Goal: Navigation & Orientation: Find specific page/section

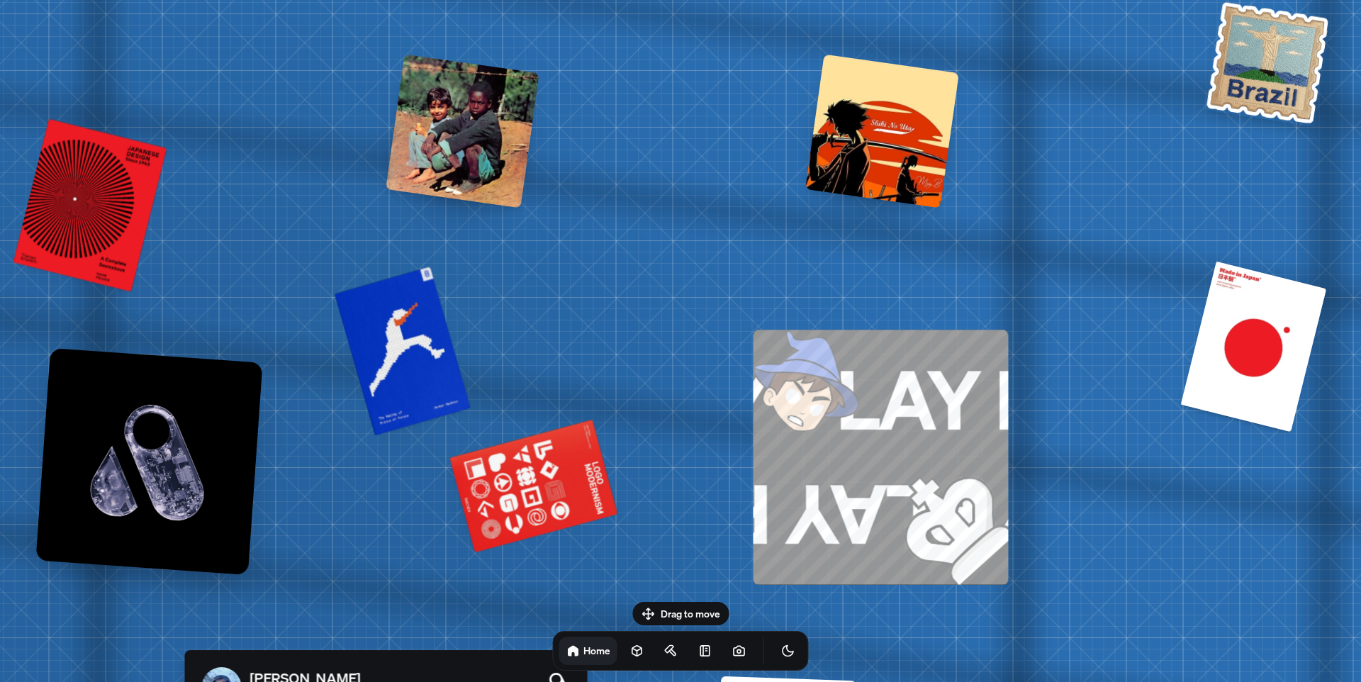
drag, startPoint x: 797, startPoint y: 368, endPoint x: 679, endPoint y: 55, distance: 334.8
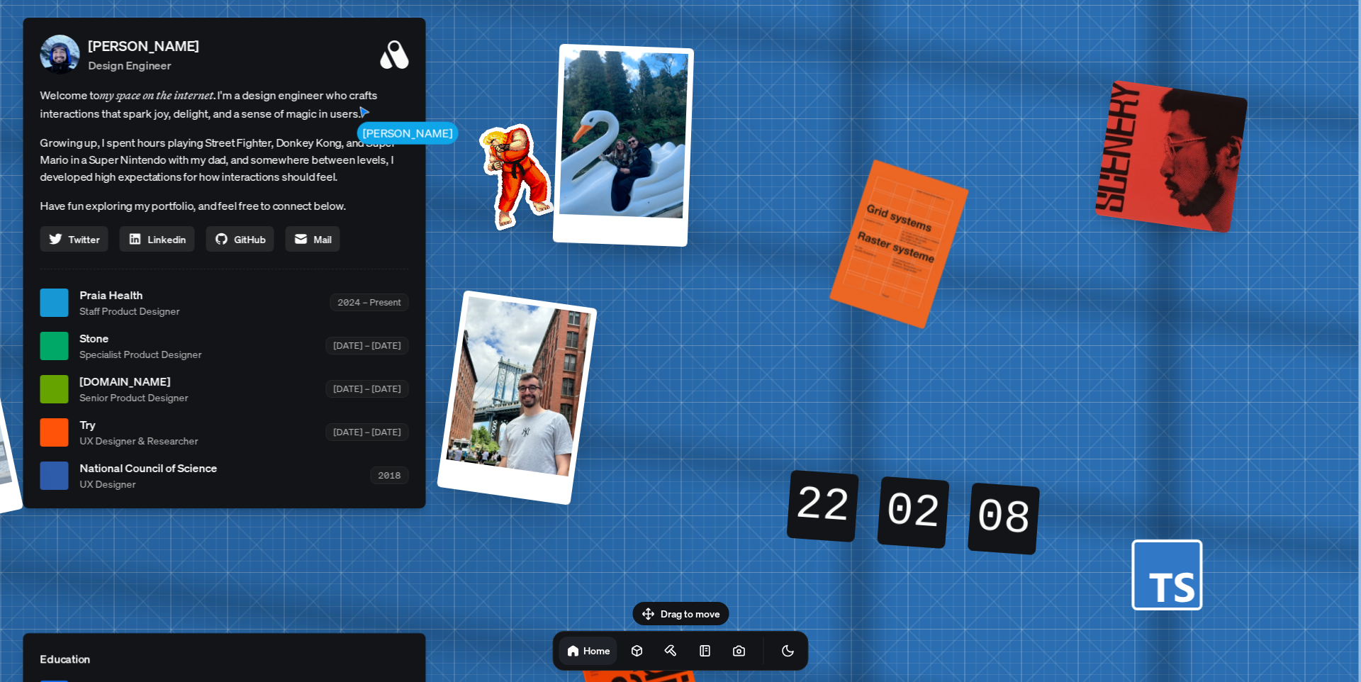
drag, startPoint x: 1077, startPoint y: 313, endPoint x: 772, endPoint y: -37, distance: 463.9
click at [772, 0] on html "[PERSON_NAME] [PERSON_NAME] Design Engineer Welcome to my space on the internet…" at bounding box center [680, 0] width 1361 height 0
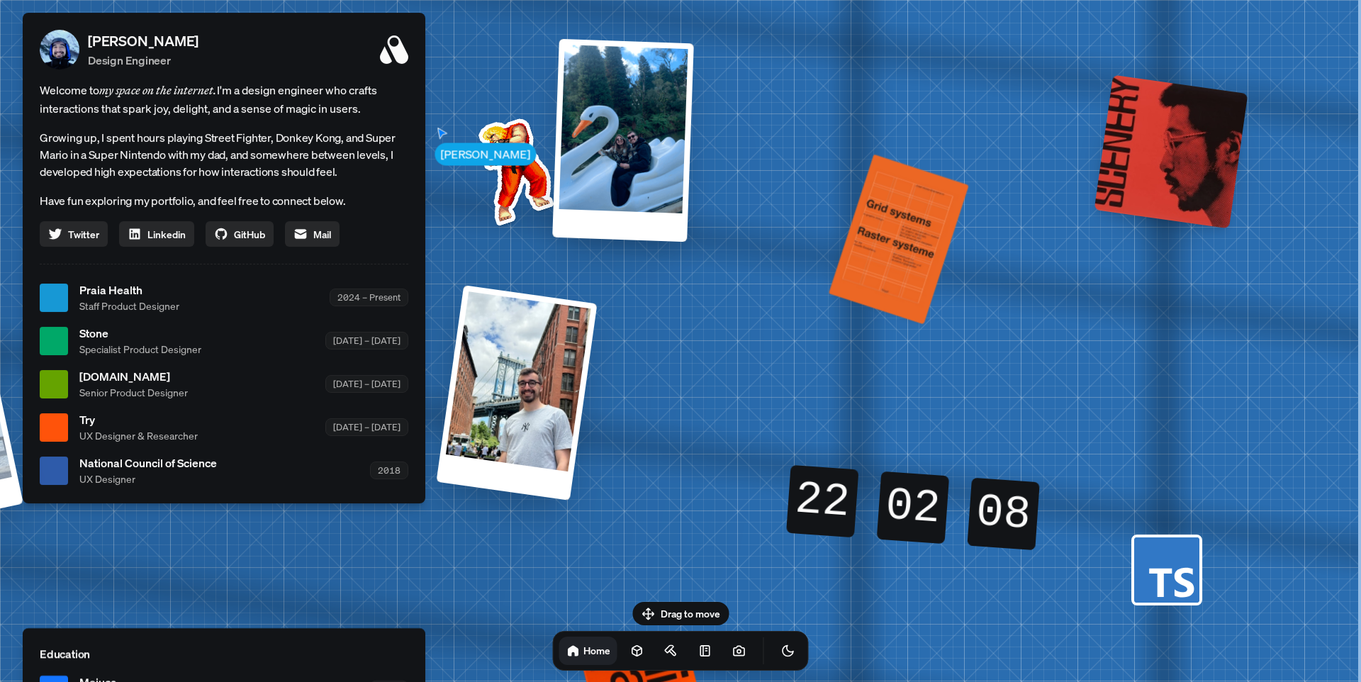
drag, startPoint x: 1054, startPoint y: 266, endPoint x: 465, endPoint y: 262, distance: 588.6
click at [464, 262] on div "[PERSON_NAME] [PERSON_NAME] Design Engineer Welcome to my space on the internet…" at bounding box center [227, 298] width 2122 height 1858
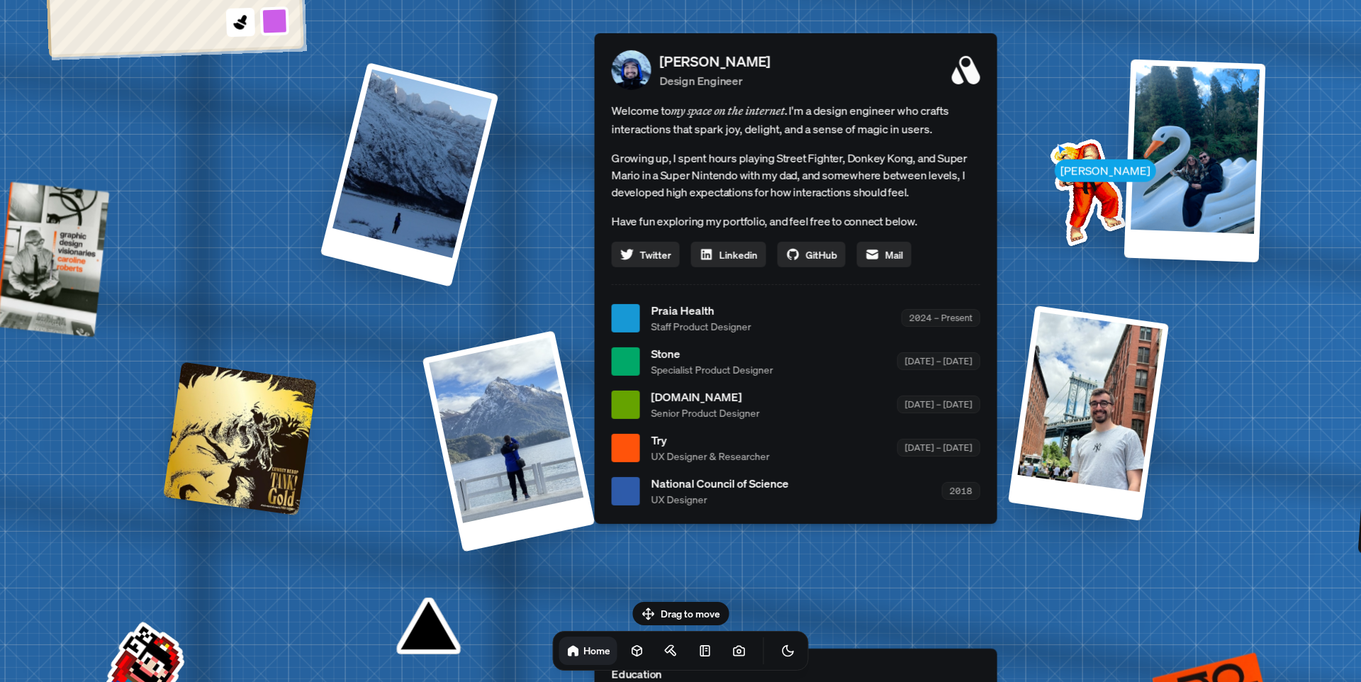
drag, startPoint x: 1032, startPoint y: 287, endPoint x: 1105, endPoint y: 292, distance: 73.9
click at [1103, 292] on div "[PERSON_NAME] [PERSON_NAME] Design Engineer Welcome to my space on the internet…" at bounding box center [799, 318] width 2122 height 1858
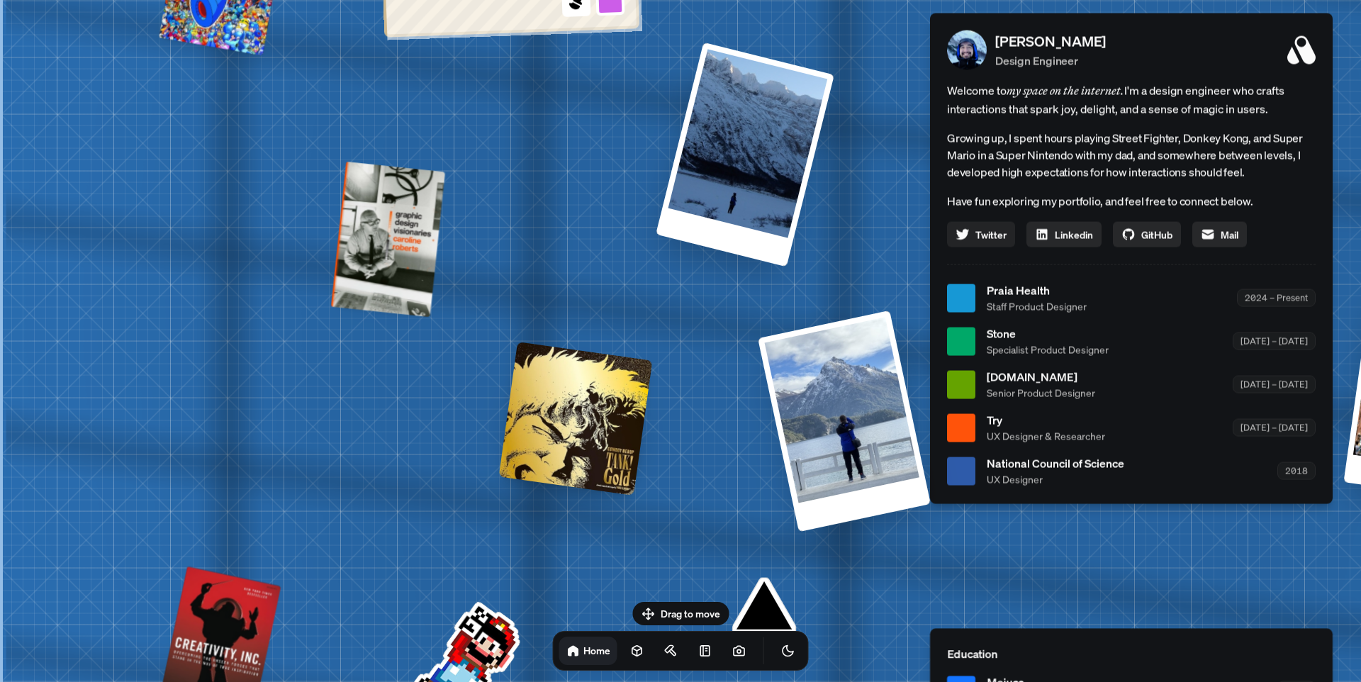
drag, startPoint x: 118, startPoint y: 248, endPoint x: 958, endPoint y: 228, distance: 839.8
click at [958, 228] on div "[PERSON_NAME] [PERSON_NAME] Design Engineer Welcome to my space on the internet…" at bounding box center [1135, 299] width 2122 height 1858
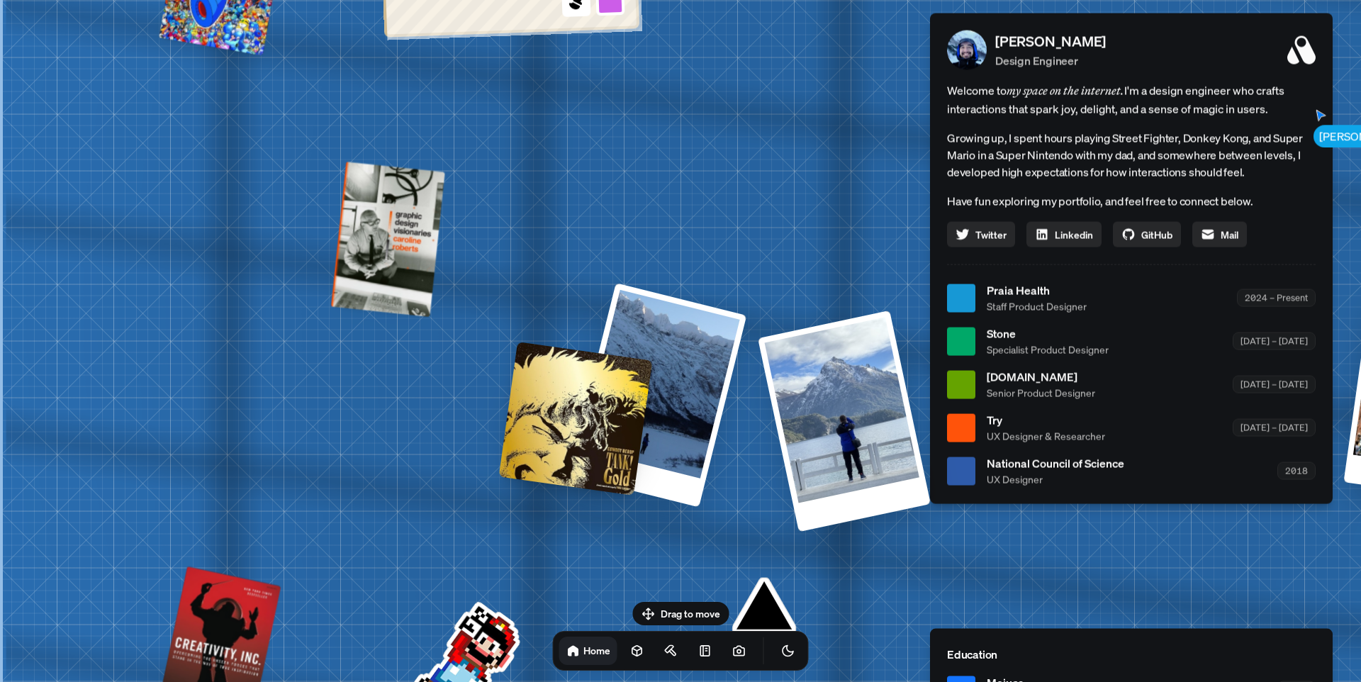
drag, startPoint x: 676, startPoint y: -22, endPoint x: 731, endPoint y: 450, distance: 475.4
click at [728, 477] on div "[PERSON_NAME] [PERSON_NAME] Design Engineer Welcome to my space on the internet…" at bounding box center [1135, 299] width 2122 height 1858
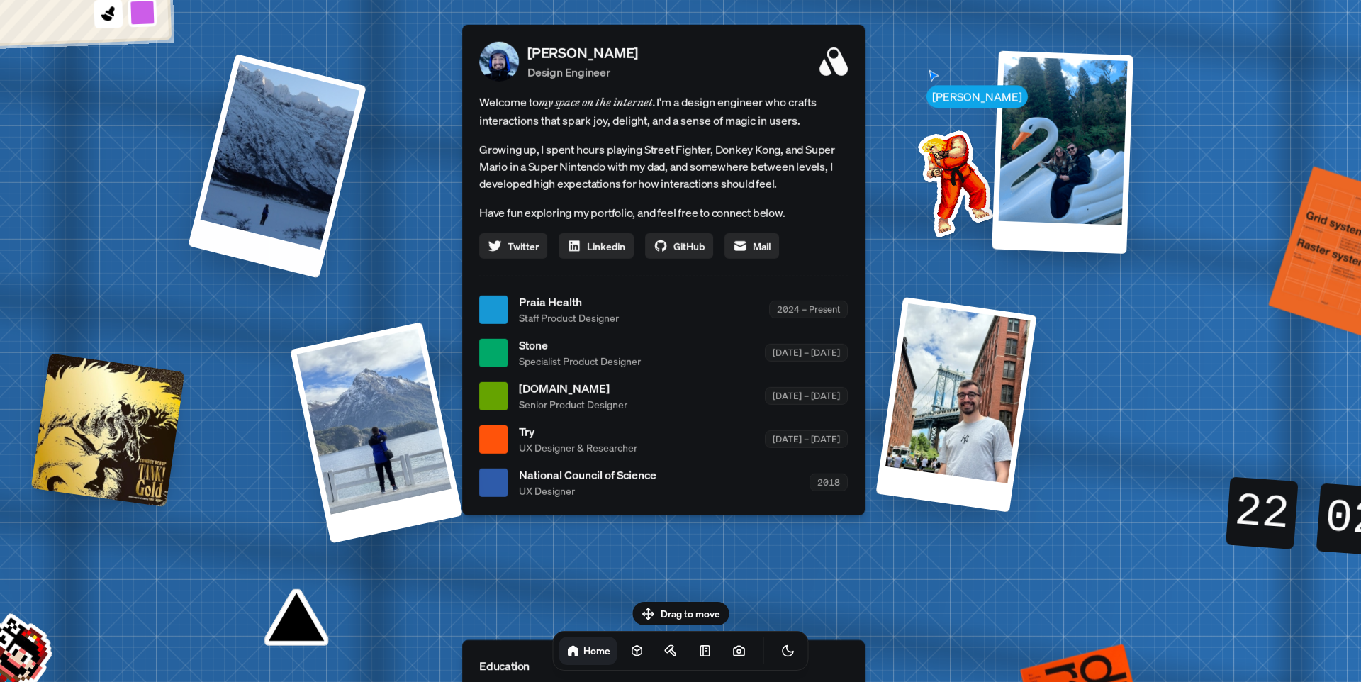
drag, startPoint x: 834, startPoint y: 402, endPoint x: 457, endPoint y: 196, distance: 429.7
click at [405, 162] on div "[PERSON_NAME] [PERSON_NAME] Design Engineer Welcome to my space on the internet…" at bounding box center [667, 310] width 2122 height 1858
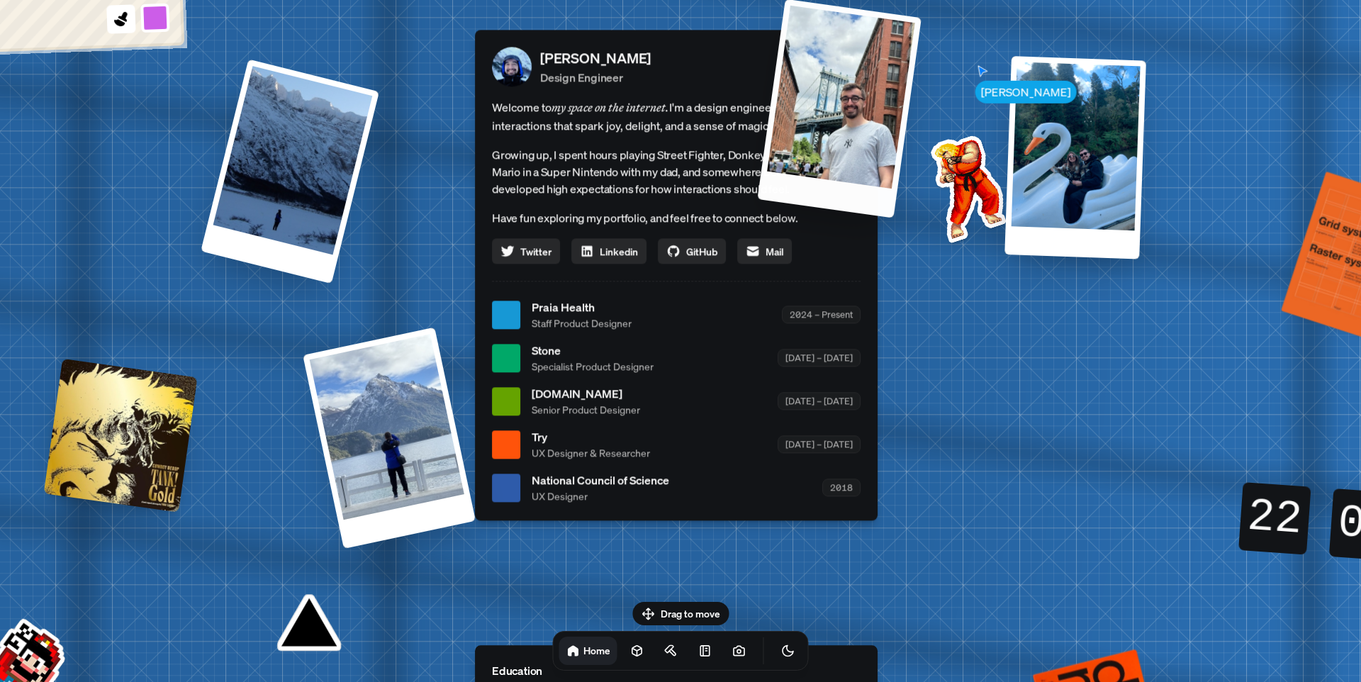
drag, startPoint x: 1024, startPoint y: 407, endPoint x: 648, endPoint y: 109, distance: 479.5
click at [757, 109] on div at bounding box center [839, 108] width 165 height 219
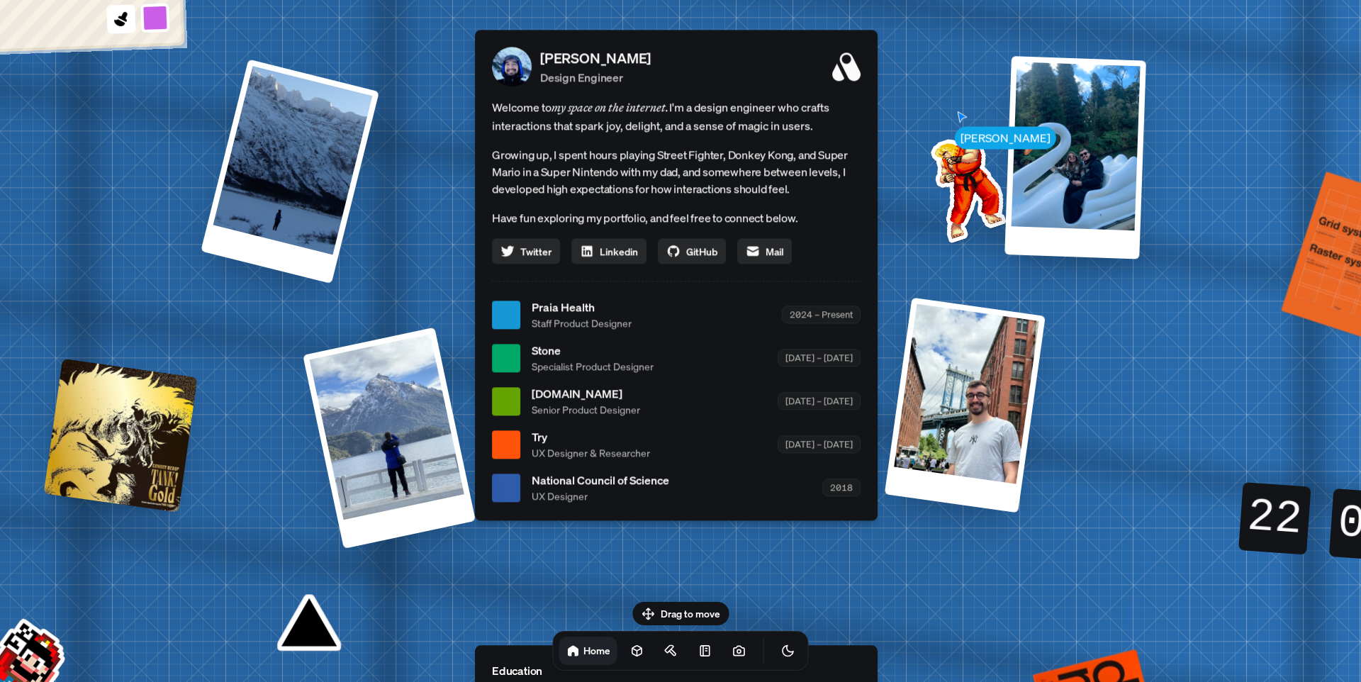
drag, startPoint x: 979, startPoint y: 132, endPoint x: 911, endPoint y: 188, distance: 88.2
click at [911, 188] on img at bounding box center [965, 186] width 143 height 143
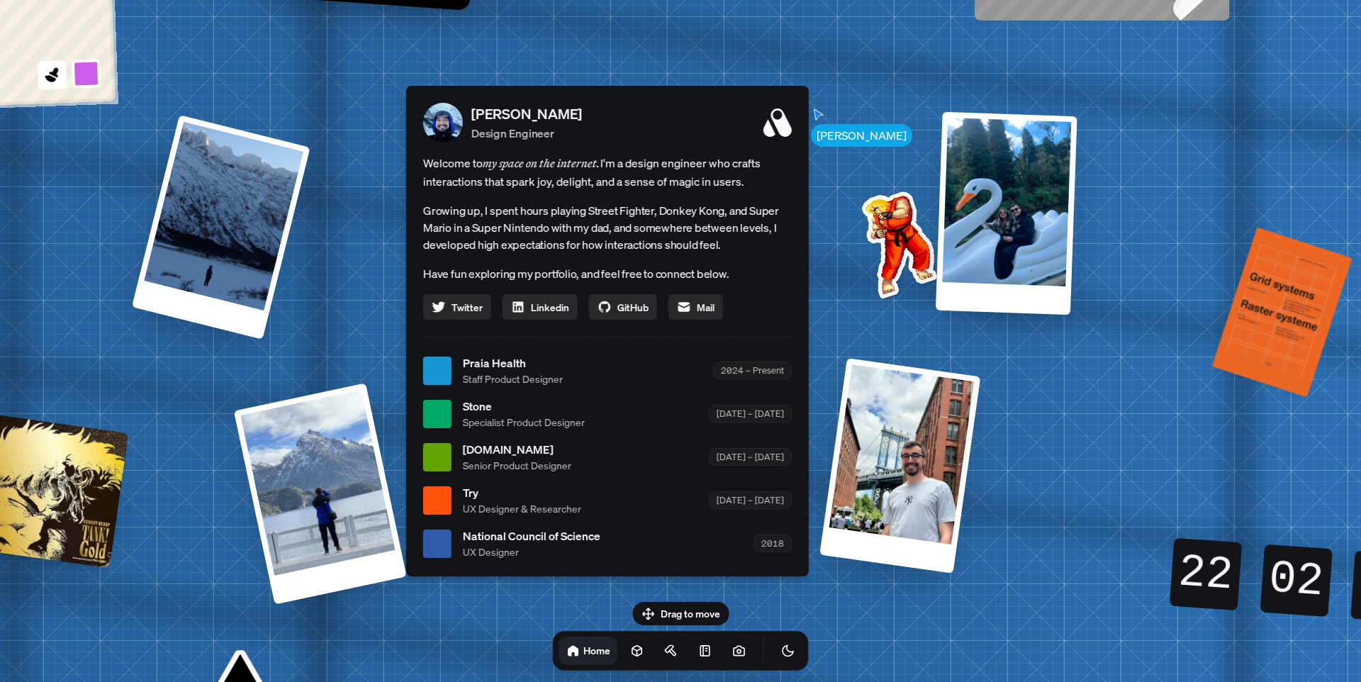
click at [428, 372] on div at bounding box center [437, 370] width 28 height 28
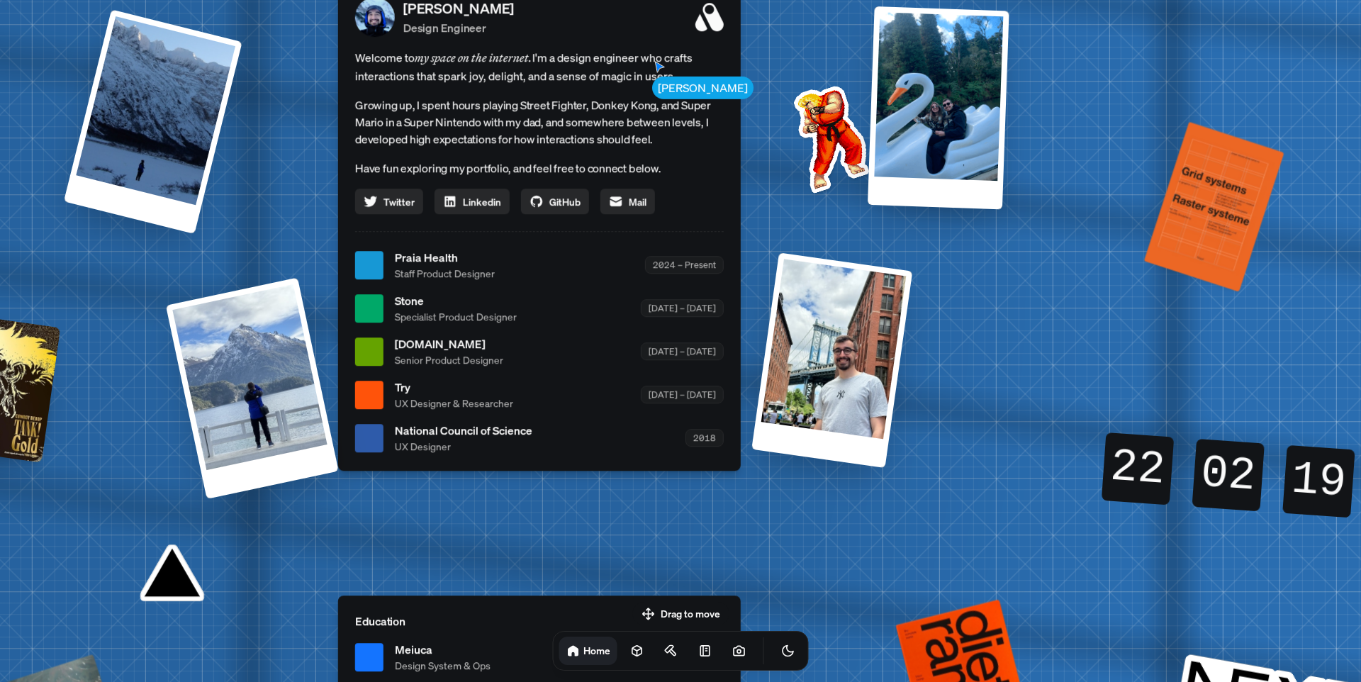
drag, startPoint x: 932, startPoint y: 294, endPoint x: 921, endPoint y: 267, distance: 28.3
click at [921, 267] on div "[PERSON_NAME] [PERSON_NAME] Design Engineer Welcome to my space on the internet…" at bounding box center [543, 265] width 2122 height 1858
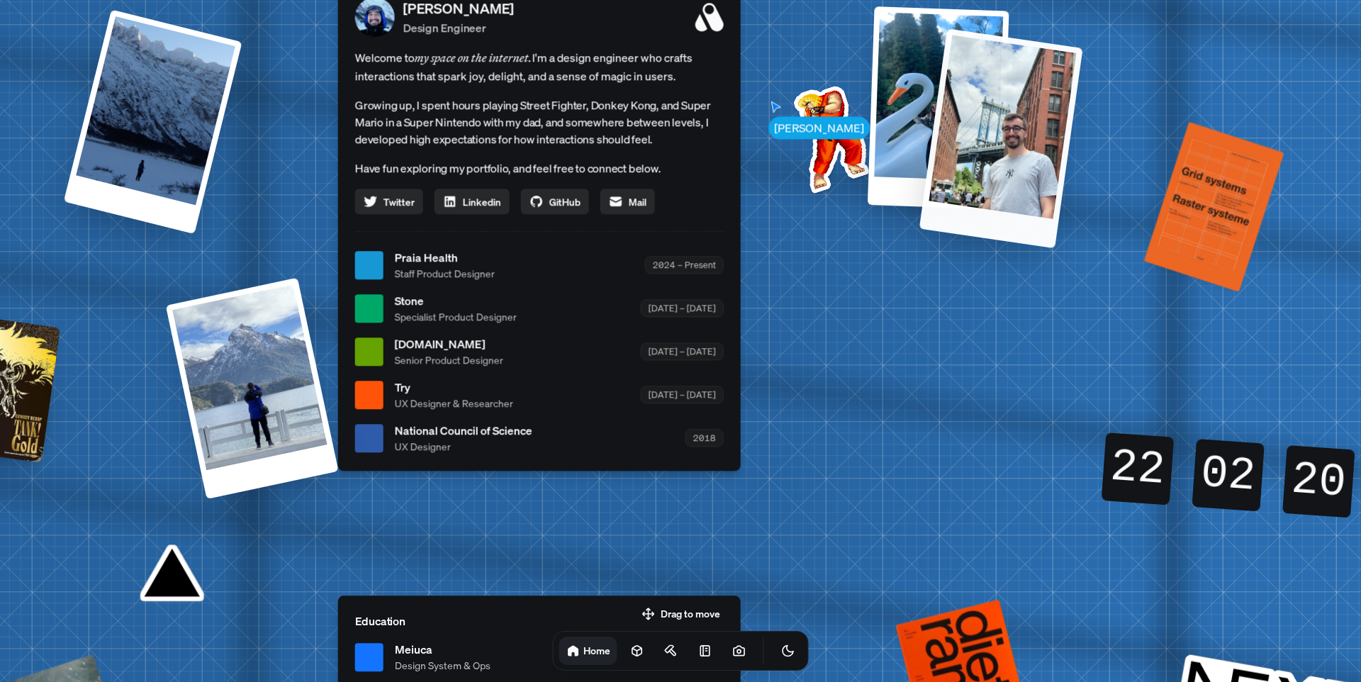
drag, startPoint x: 901, startPoint y: 335, endPoint x: 928, endPoint y: 229, distance: 109.6
click at [1031, 96] on div at bounding box center [1002, 138] width 164 height 220
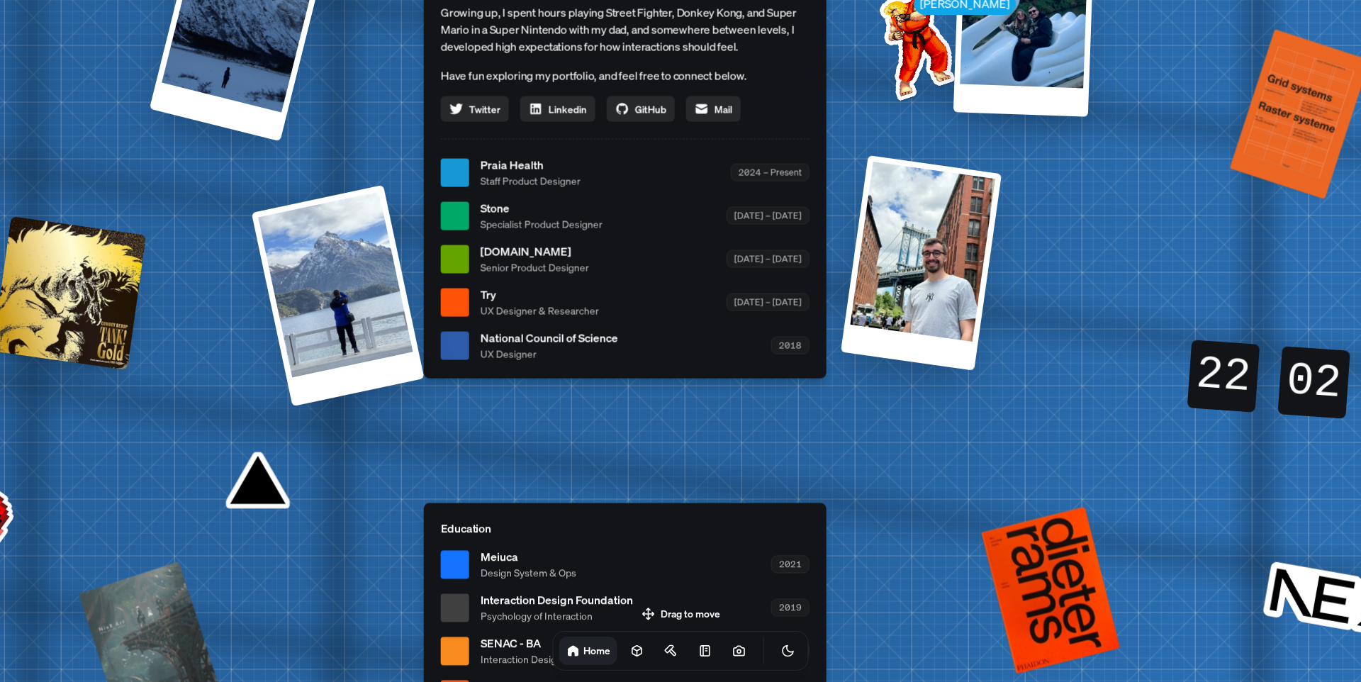
drag, startPoint x: 840, startPoint y: 482, endPoint x: 965, endPoint y: 346, distance: 185.2
click at [969, 330] on div "[PERSON_NAME] [PERSON_NAME] Design Engineer Welcome to my space on the internet…" at bounding box center [628, 173] width 2122 height 1858
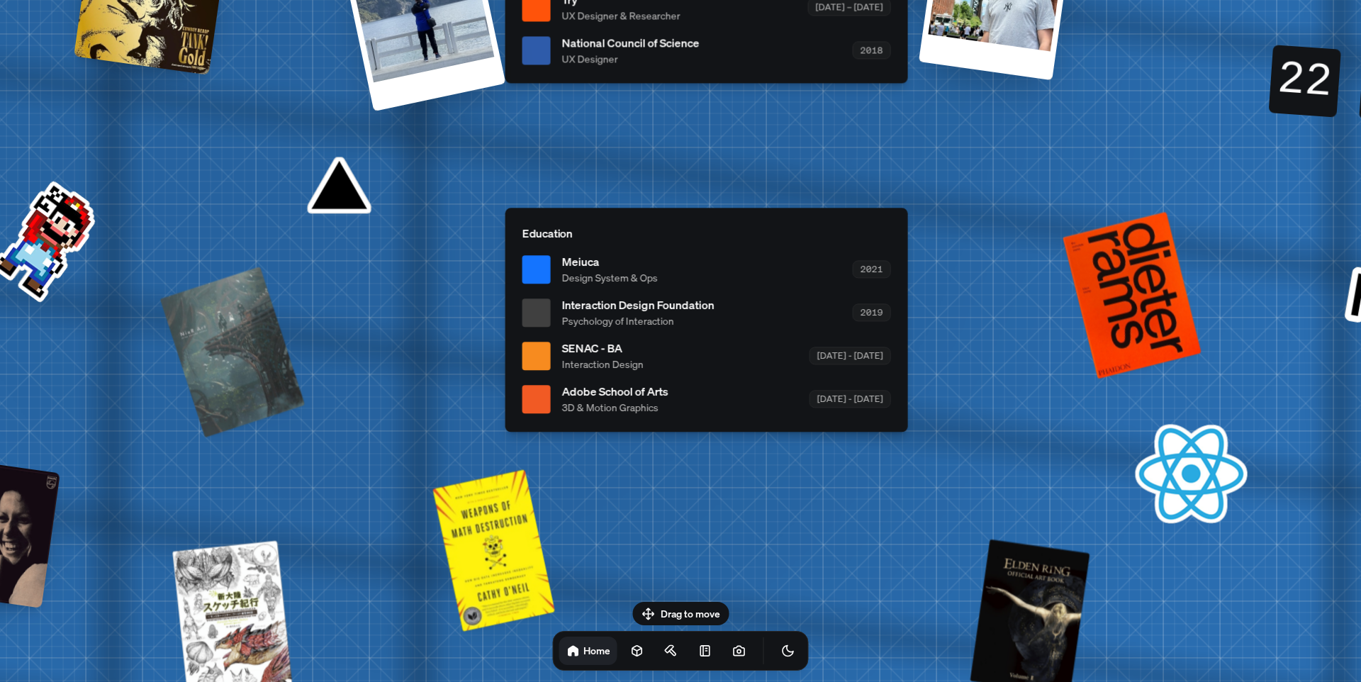
drag, startPoint x: 942, startPoint y: 374, endPoint x: 923, endPoint y: 367, distance: 21.1
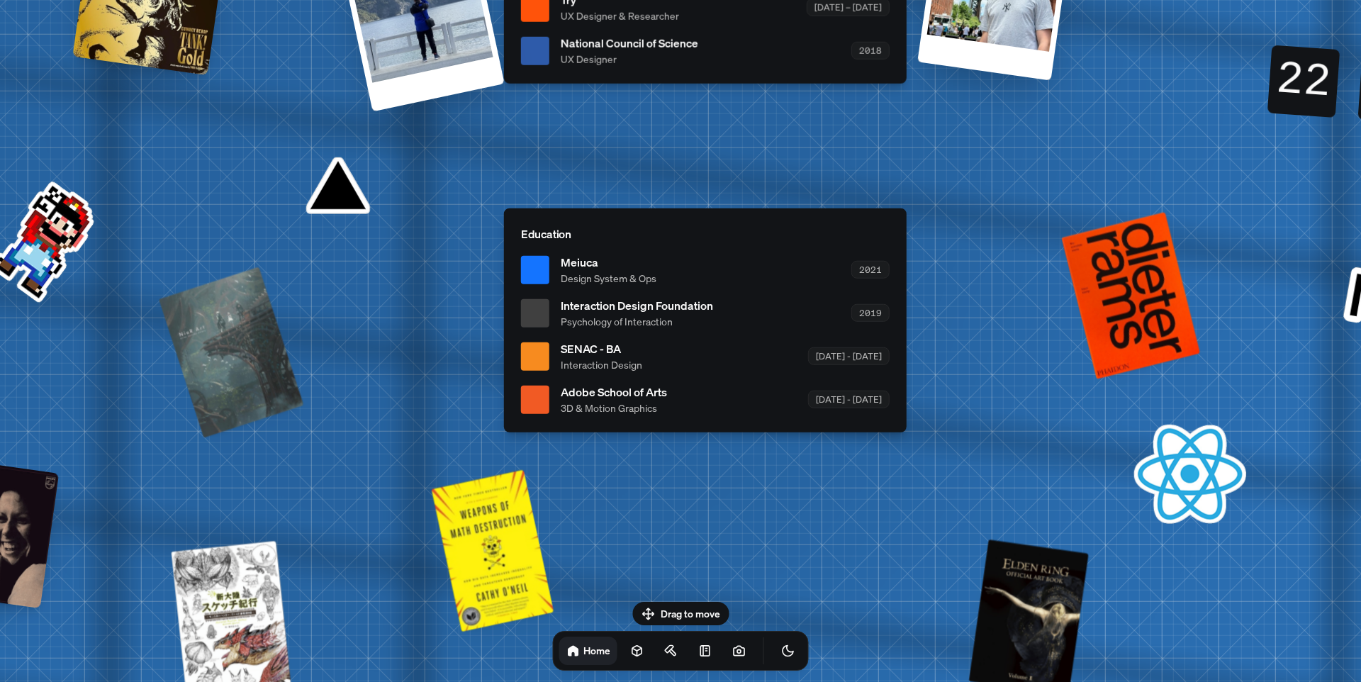
click at [567, 246] on div "Education Meiuca Design System & Ops 2021 Interaction Design Foundation Psychol…" at bounding box center [705, 320] width 403 height 224
drag, startPoint x: 556, startPoint y: 264, endPoint x: 538, endPoint y: 265, distance: 17.8
click at [556, 264] on li "Meiuca Design System & Ops 2021" at bounding box center [705, 270] width 369 height 32
click at [538, 266] on div at bounding box center [535, 269] width 28 height 28
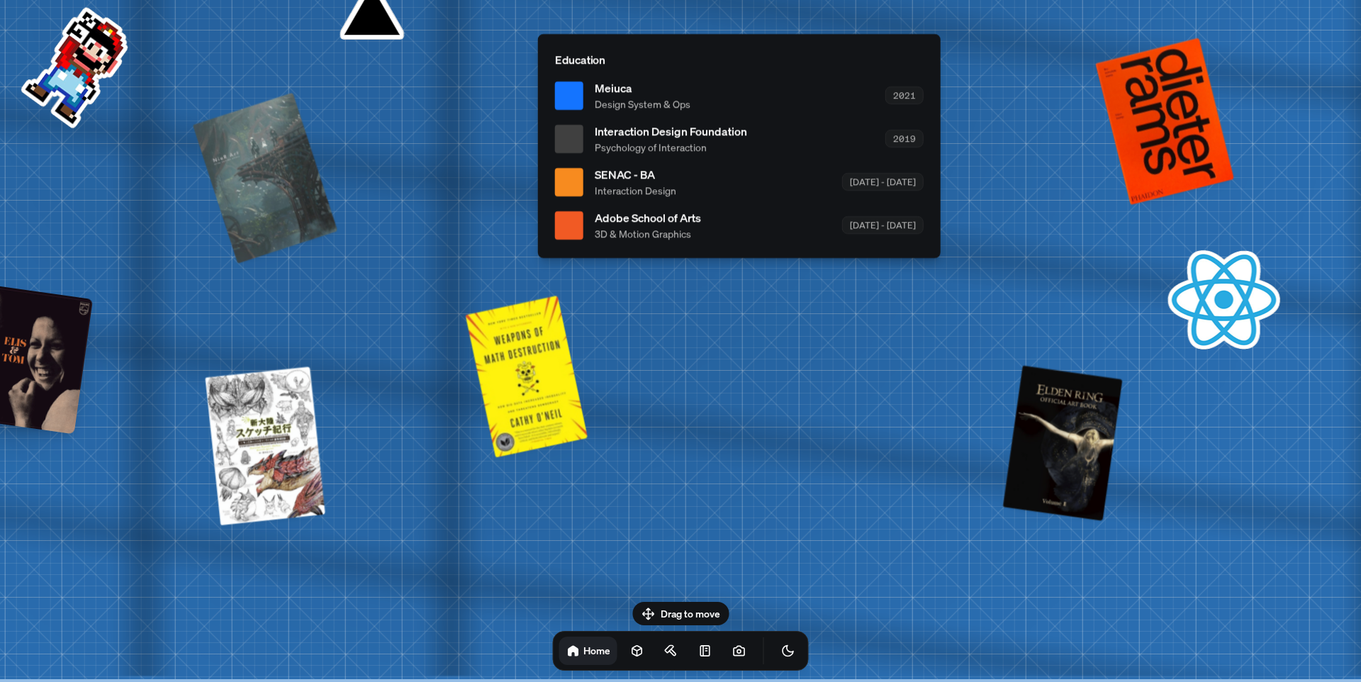
drag, startPoint x: 971, startPoint y: 438, endPoint x: 979, endPoint y: 351, distance: 86.8
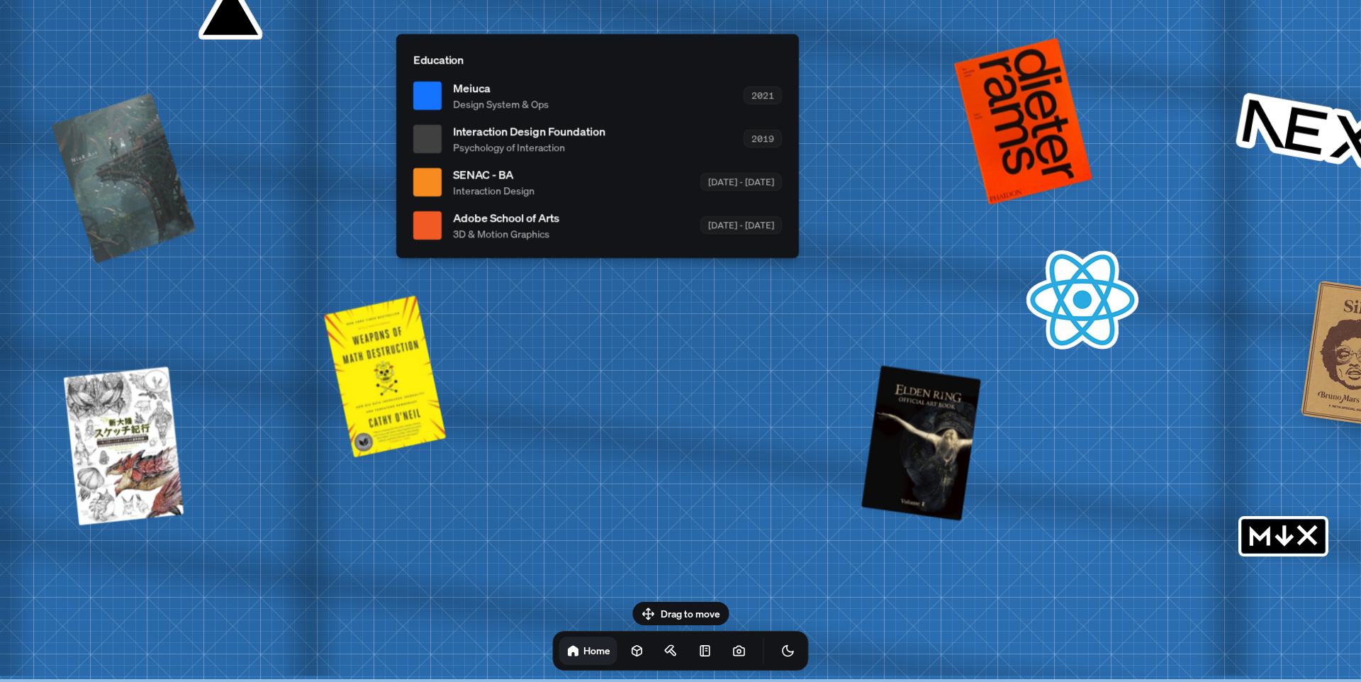
drag, startPoint x: 774, startPoint y: 298, endPoint x: 715, endPoint y: 245, distance: 79.3
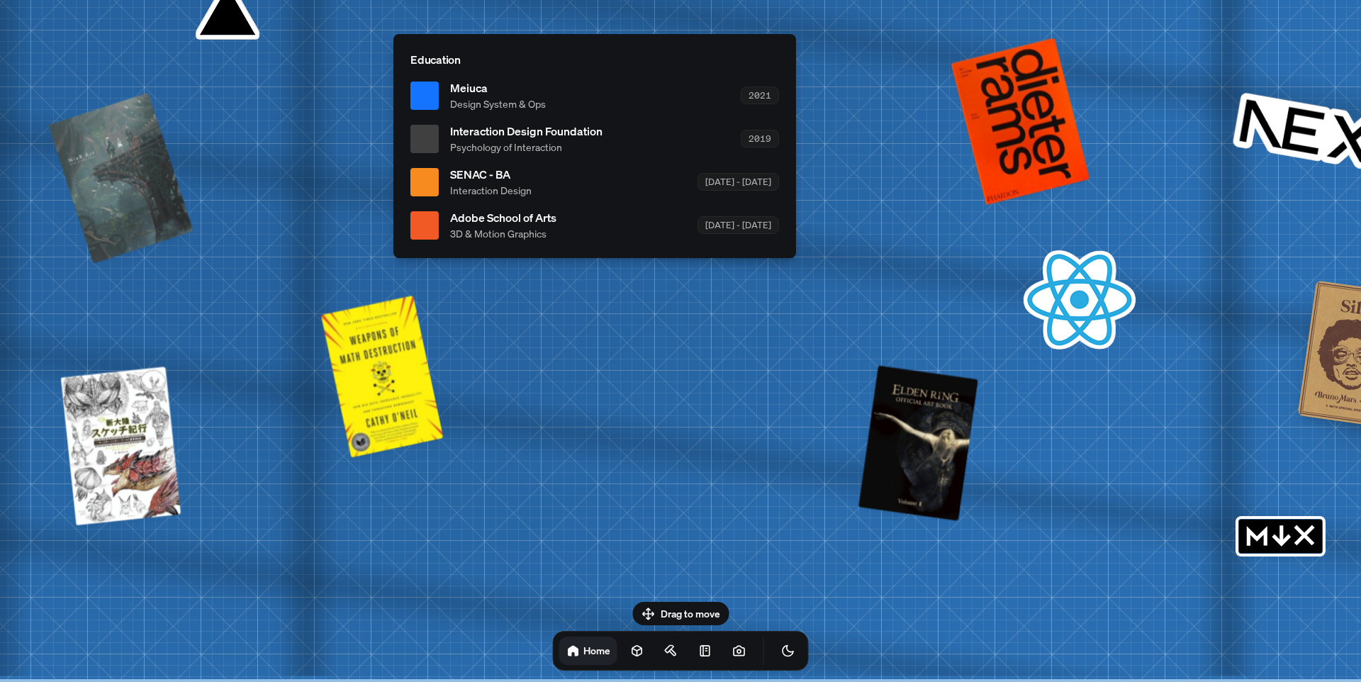
drag, startPoint x: 815, startPoint y: 512, endPoint x: 774, endPoint y: 588, distance: 86.6
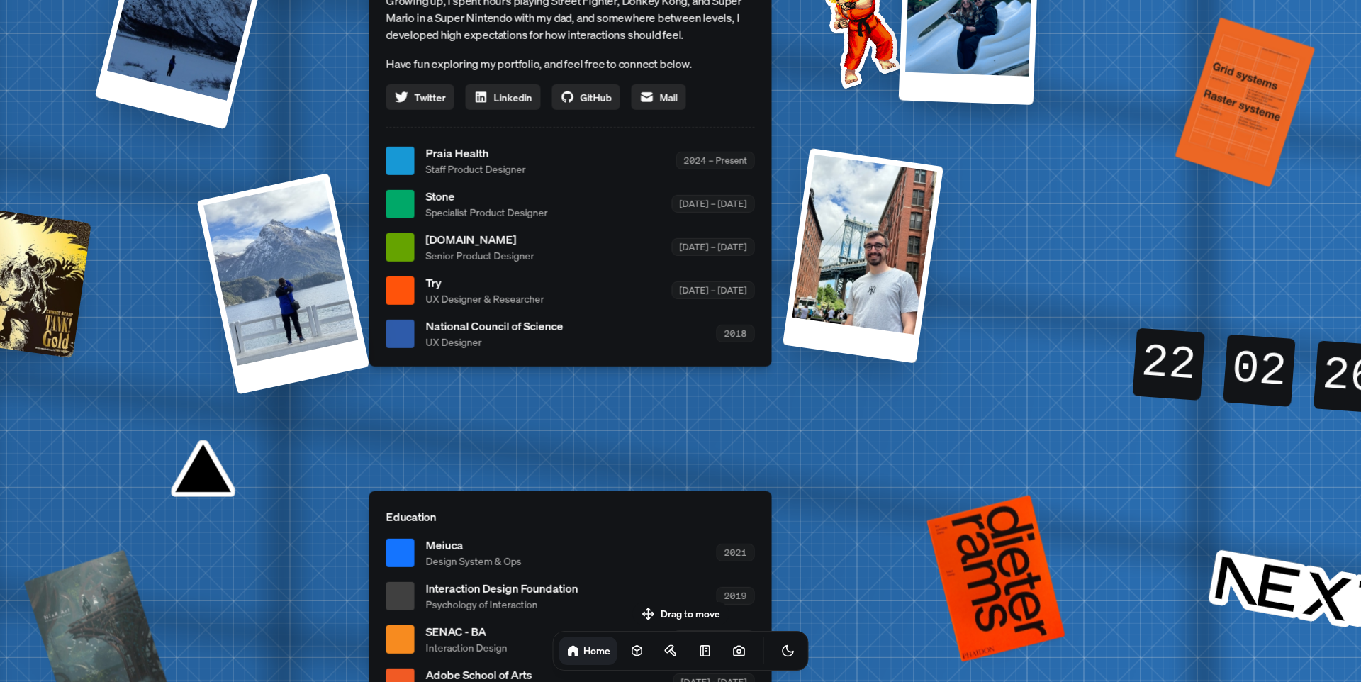
drag, startPoint x: 746, startPoint y: 311, endPoint x: 837, endPoint y: 678, distance: 377.8
click at [918, 530] on div "[PERSON_NAME] [PERSON_NAME] Design Engineer Welcome to my space on the internet…" at bounding box center [573, 161] width 2122 height 1858
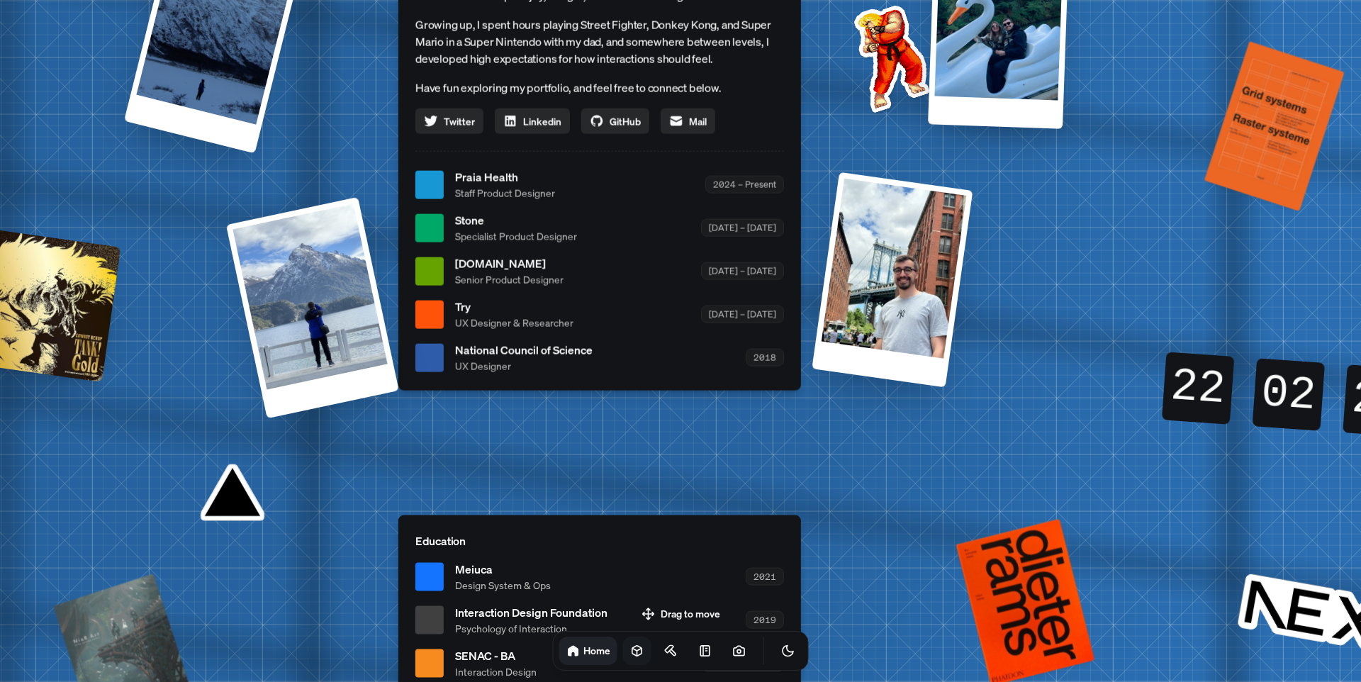
click at [630, 652] on icon at bounding box center [637, 651] width 14 height 14
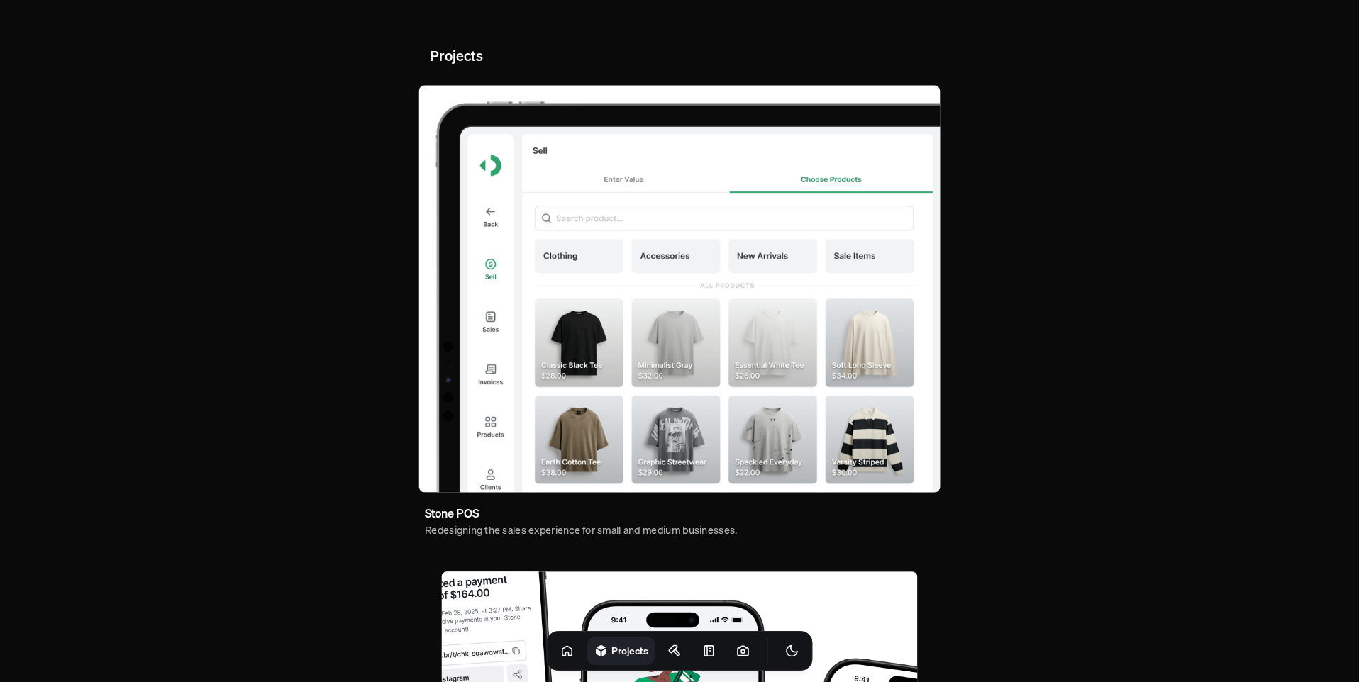
click at [654, 319] on img at bounding box center [678, 288] width 521 height 407
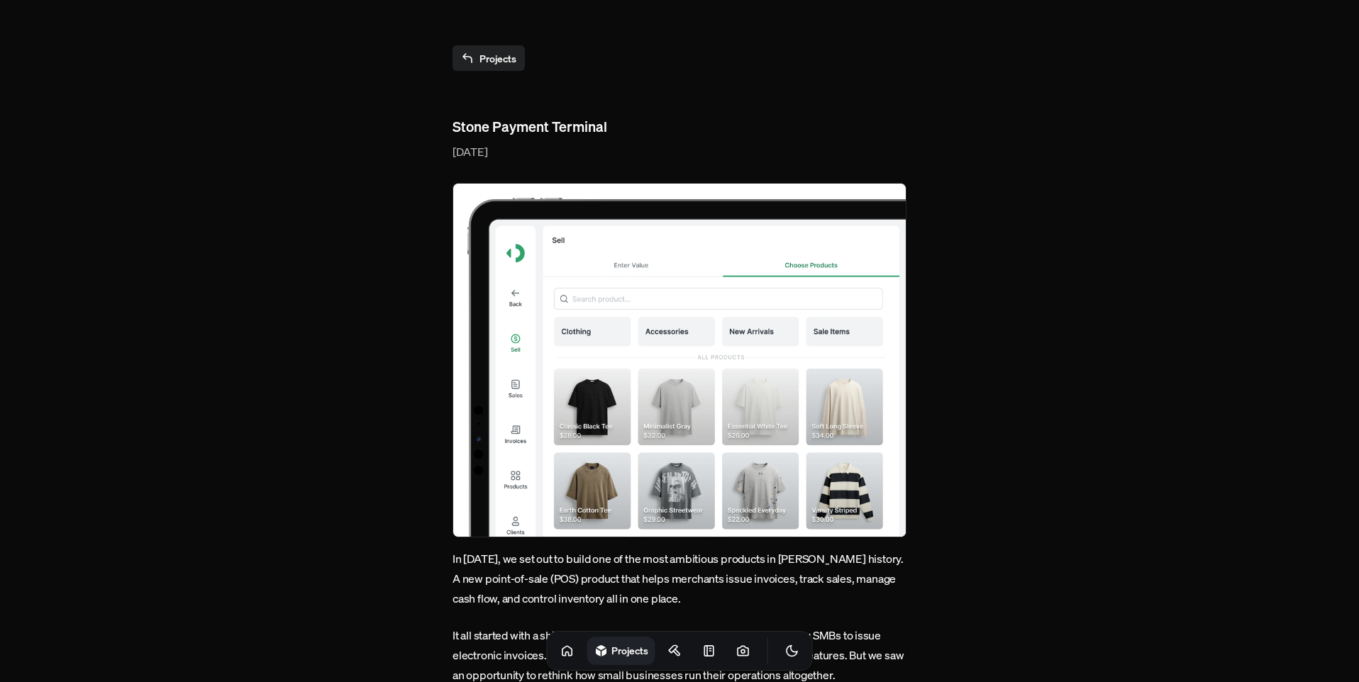
click at [503, 54] on link "Projects" at bounding box center [488, 58] width 72 height 26
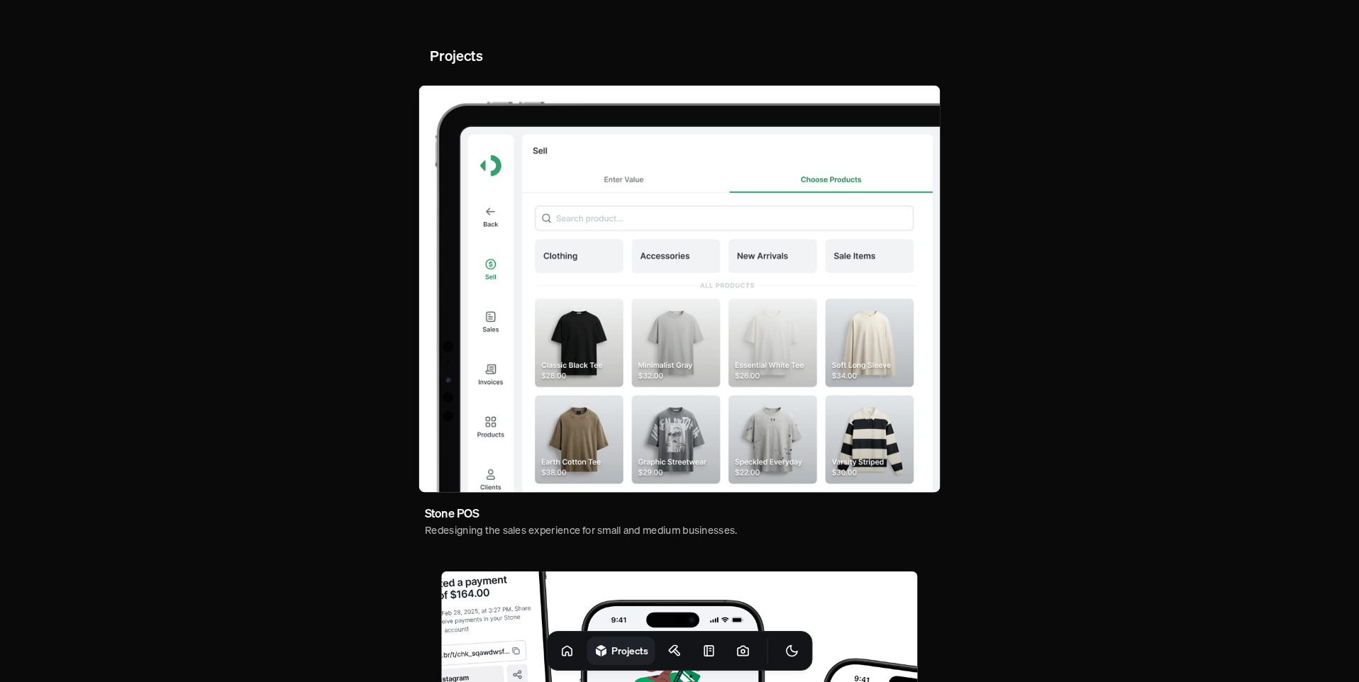
scroll to position [3, 0]
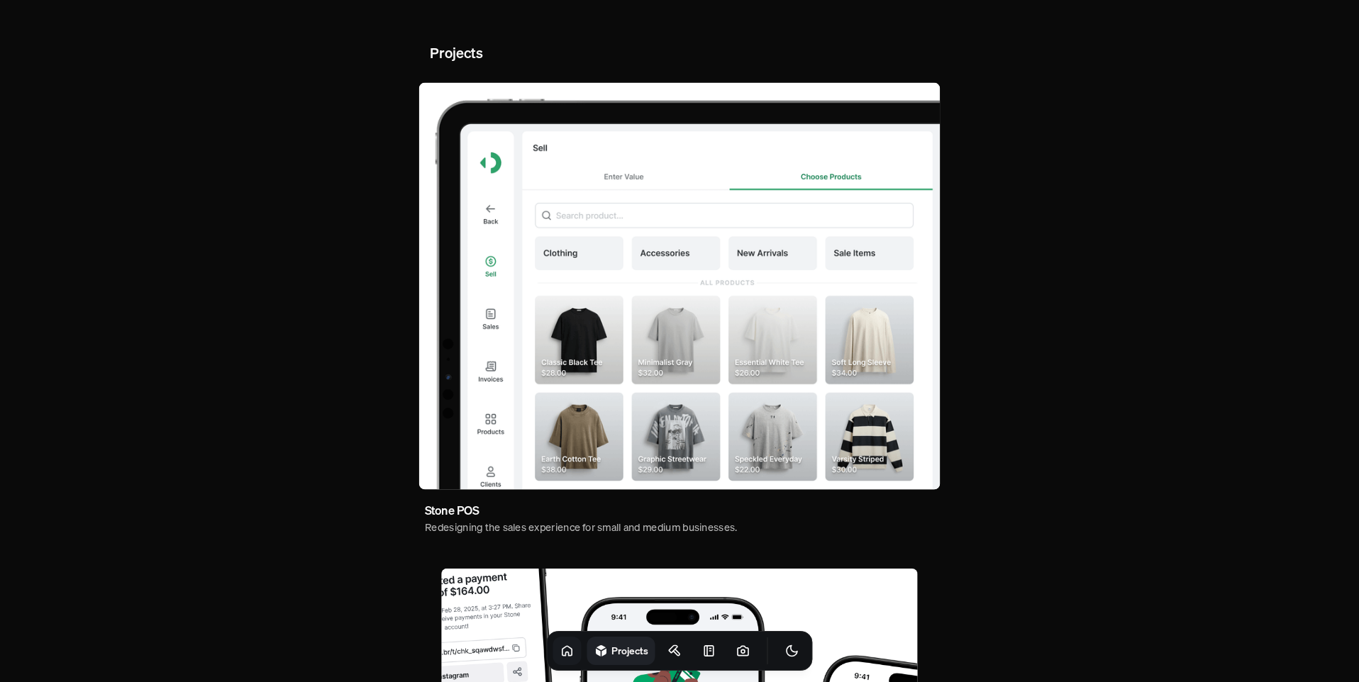
drag, startPoint x: 554, startPoint y: 645, endPoint x: 569, endPoint y: 647, distance: 15.9
click at [560, 645] on icon at bounding box center [567, 651] width 14 height 14
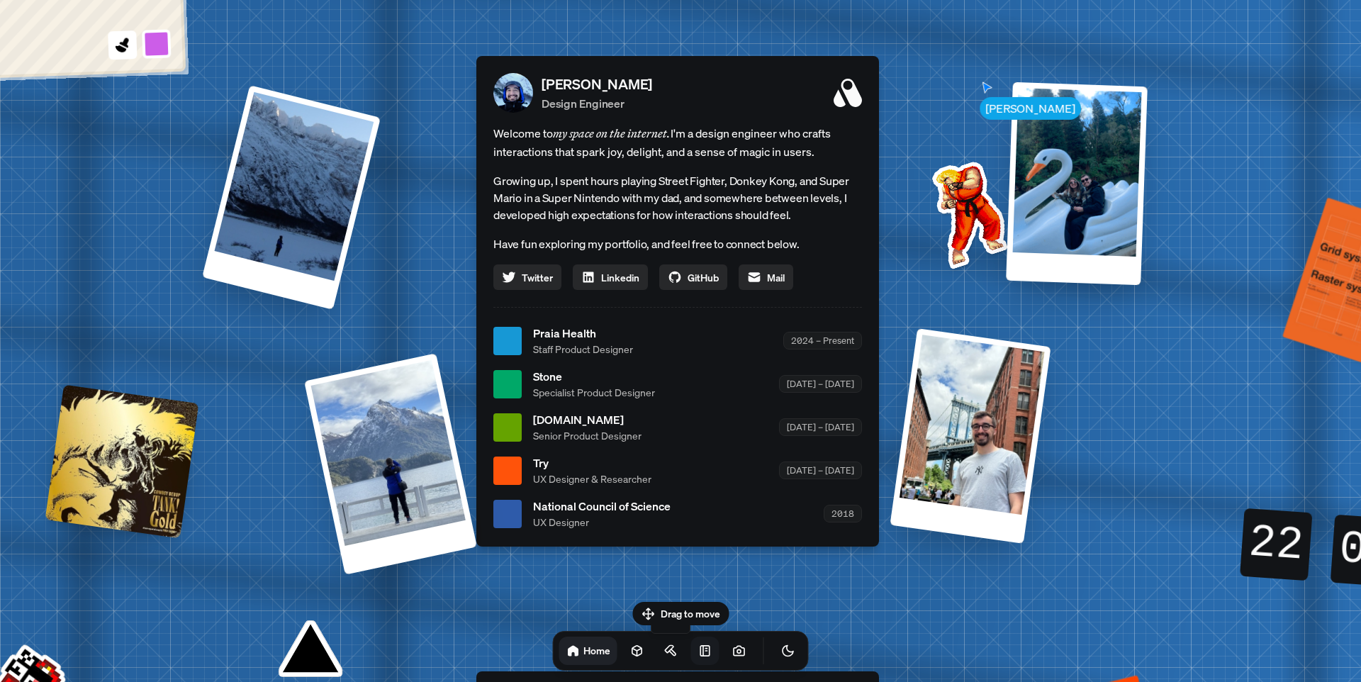
click at [698, 652] on icon at bounding box center [705, 651] width 14 height 14
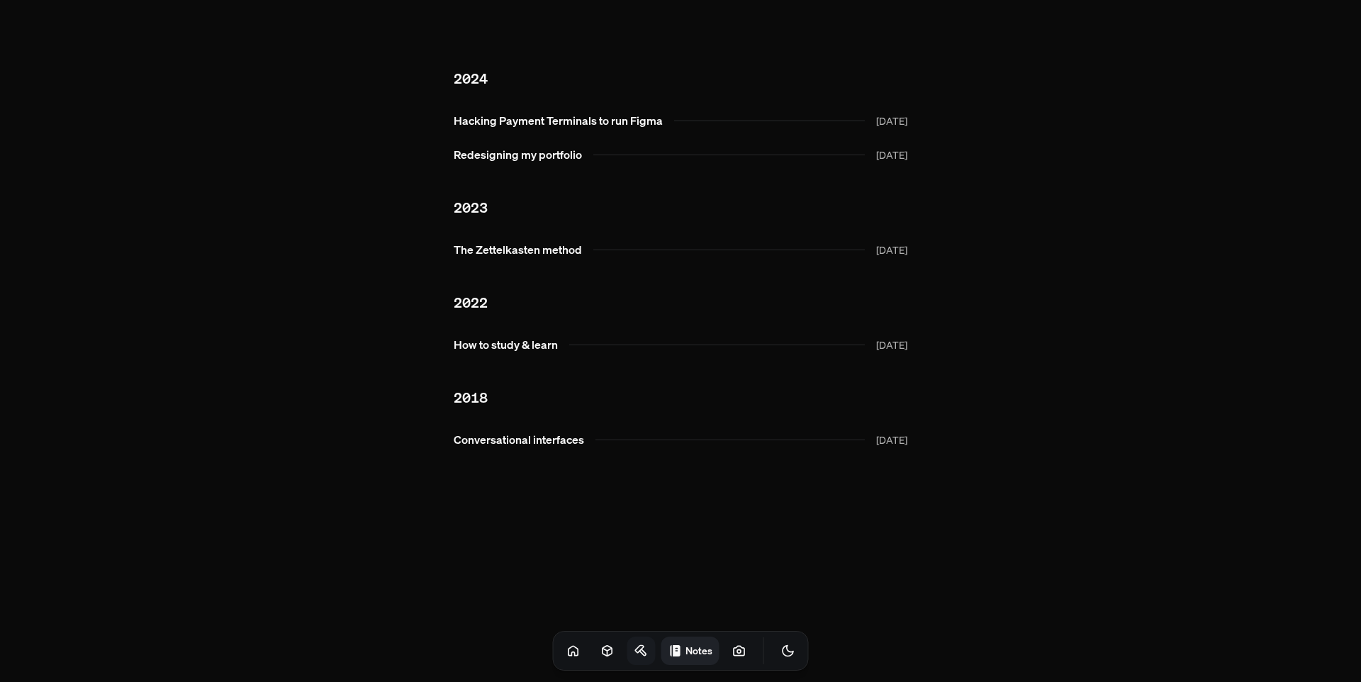
click at [635, 650] on icon at bounding box center [642, 651] width 14 height 14
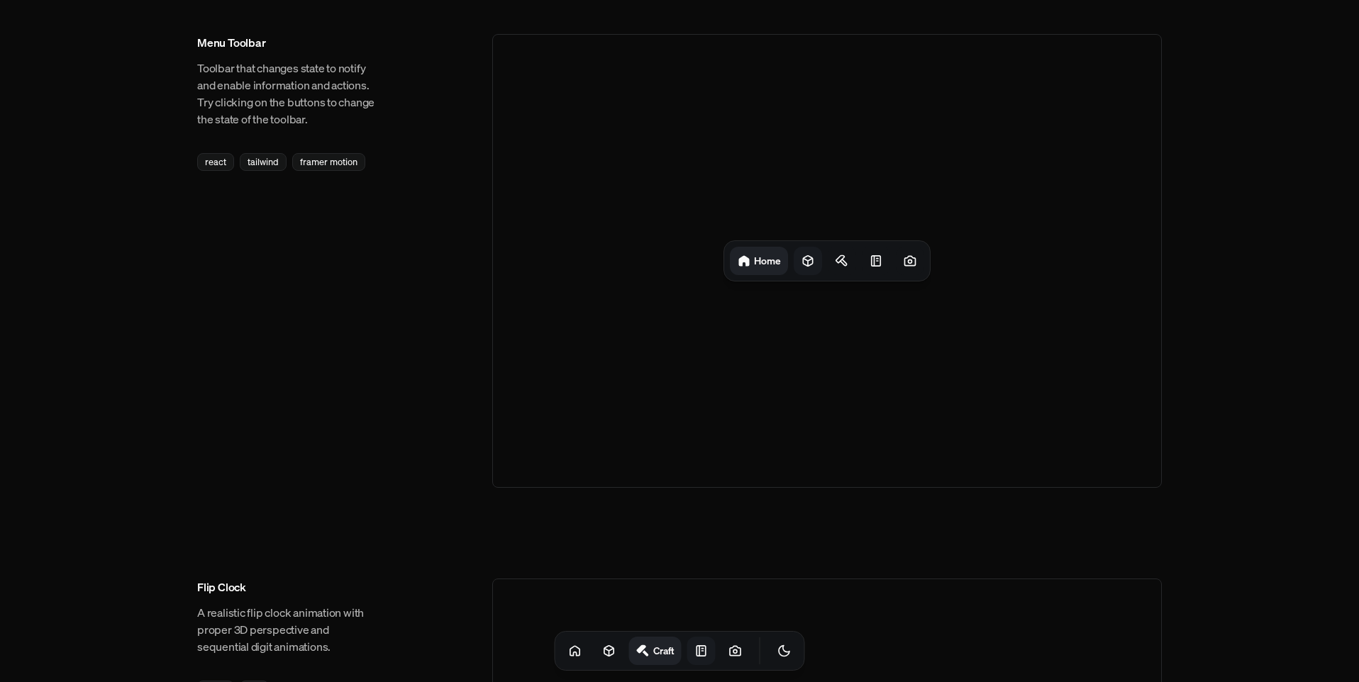
click at [802, 260] on icon at bounding box center [808, 261] width 14 height 14
click at [851, 288] on div "Projects" at bounding box center [826, 261] width 669 height 454
click at [849, 252] on div at bounding box center [846, 261] width 28 height 28
click at [874, 256] on icon at bounding box center [874, 261] width 14 height 14
click at [896, 261] on div at bounding box center [910, 261] width 28 height 28
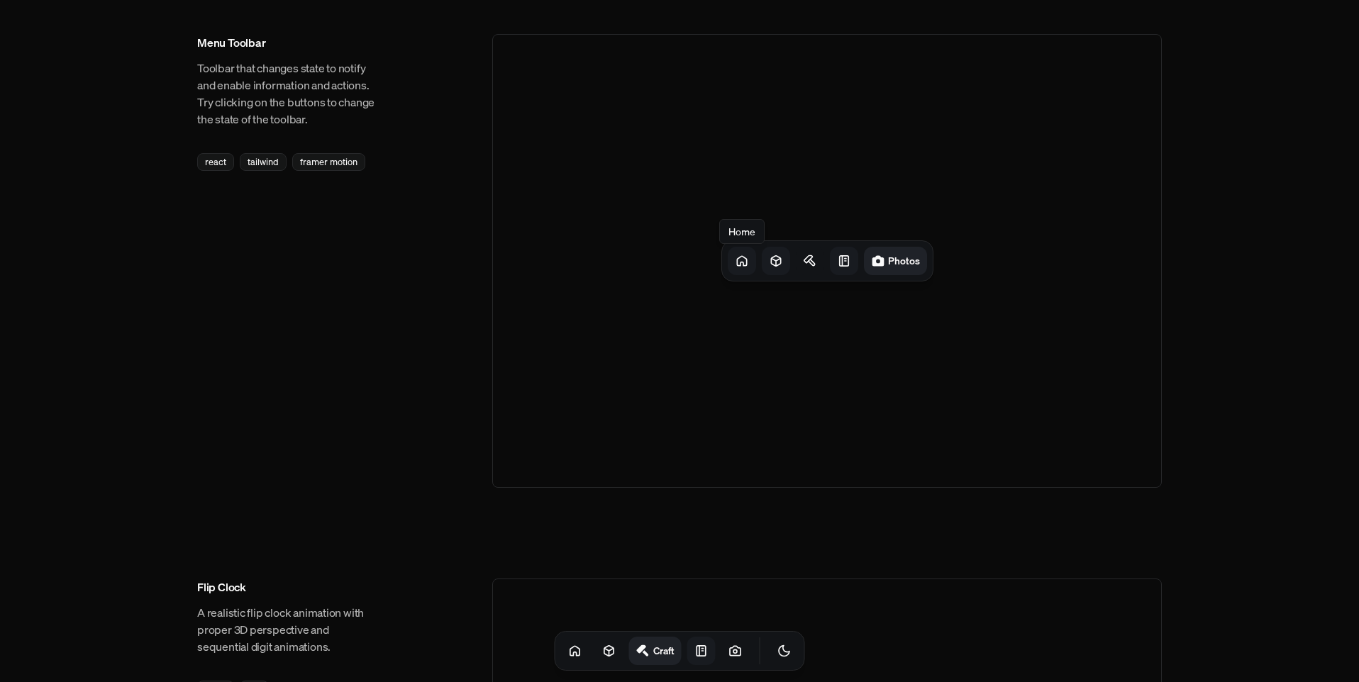
click at [746, 262] on icon at bounding box center [741, 260] width 9 height 9
click at [801, 262] on icon at bounding box center [808, 261] width 14 height 14
click at [841, 261] on icon at bounding box center [845, 259] width 9 height 7
click at [875, 262] on icon at bounding box center [874, 261] width 14 height 14
drag, startPoint x: 901, startPoint y: 262, endPoint x: 906, endPoint y: 282, distance: 19.8
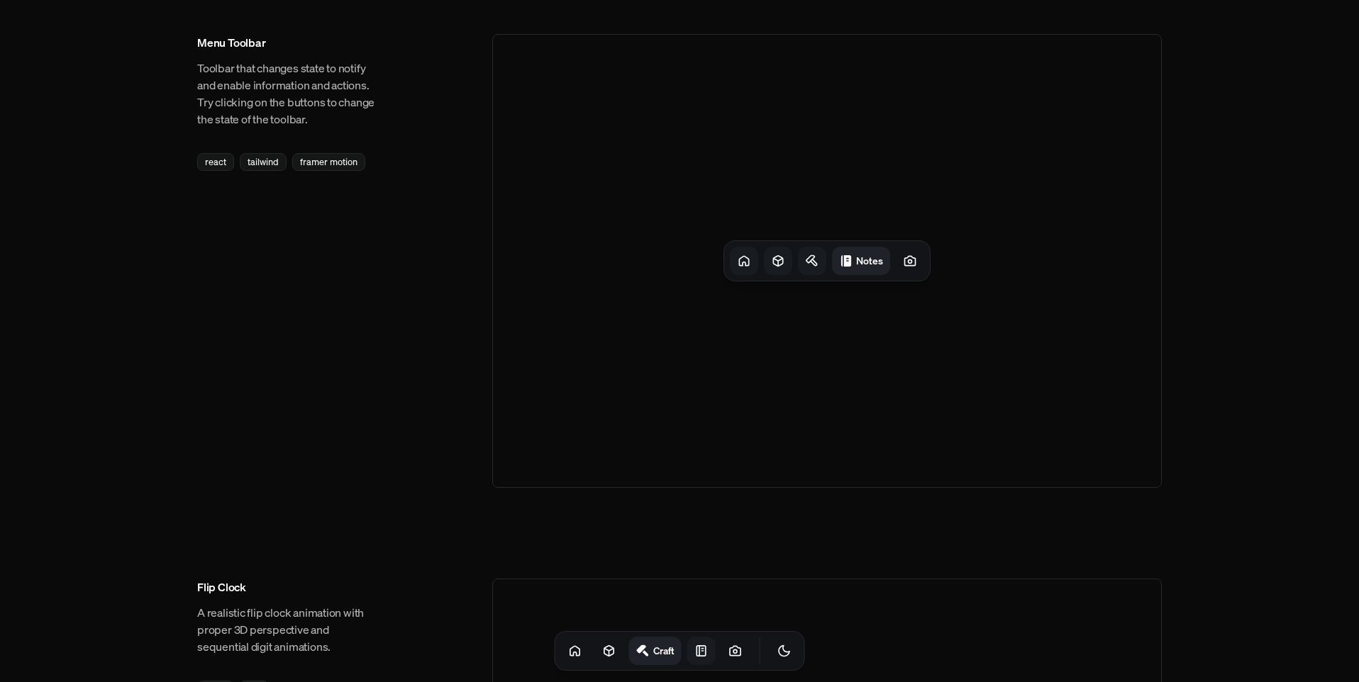
click at [901, 262] on div at bounding box center [910, 261] width 28 height 28
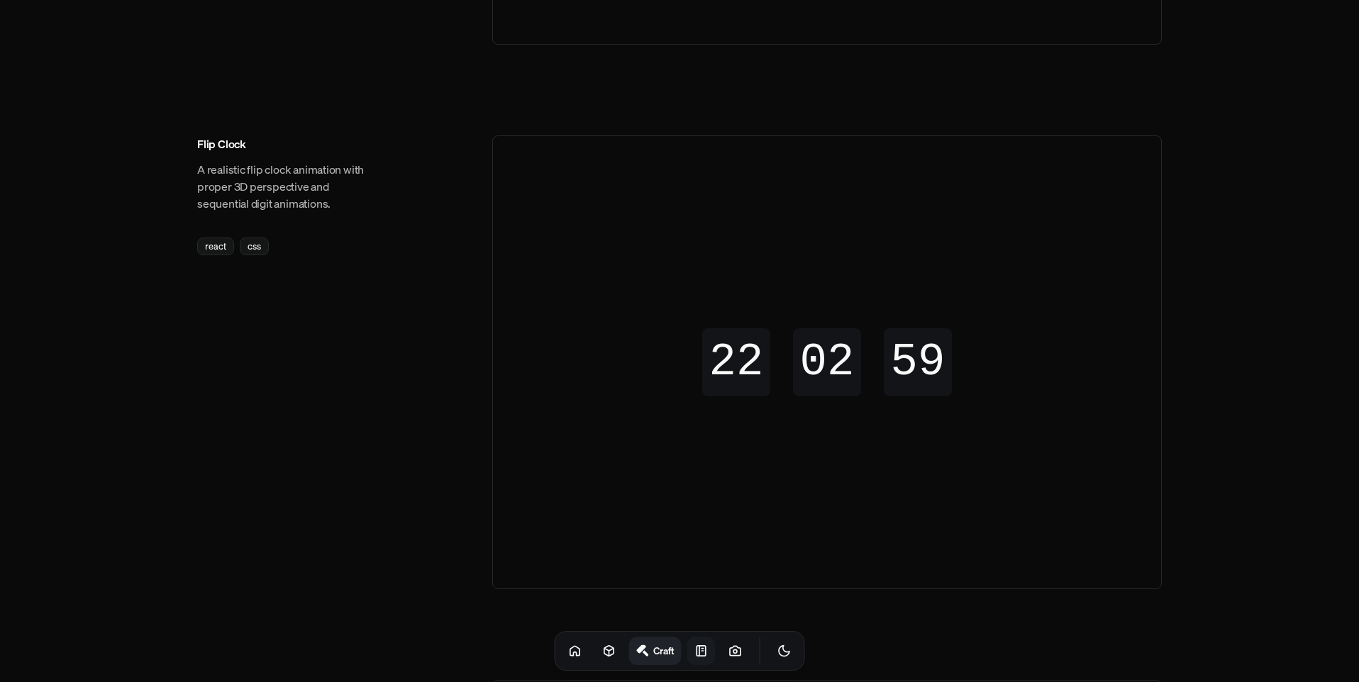
click at [730, 358] on div "22 22" at bounding box center [736, 345] width 68 height 34
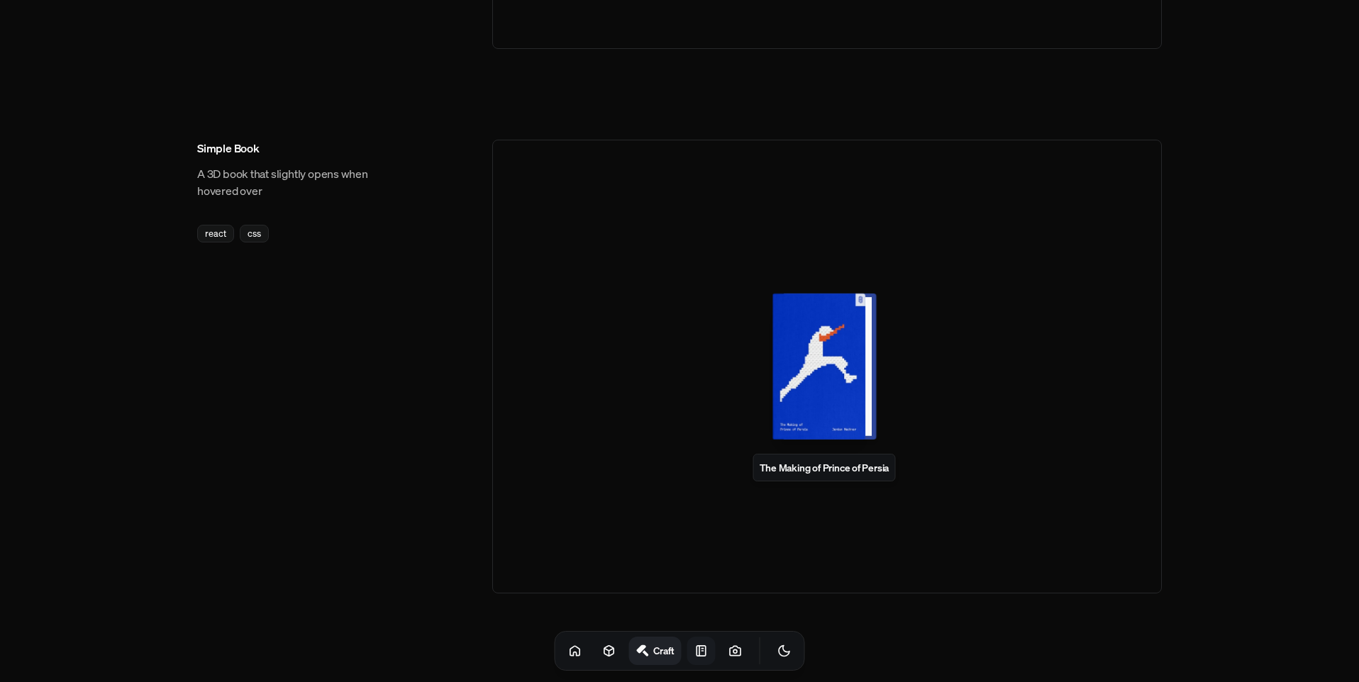
scroll to position [985, 0]
click at [851, 393] on div at bounding box center [824, 365] width 93 height 146
drag, startPoint x: 823, startPoint y: 389, endPoint x: 781, endPoint y: 387, distance: 42.6
click at [788, 386] on div at bounding box center [824, 365] width 93 height 146
click at [835, 396] on div at bounding box center [824, 365] width 93 height 146
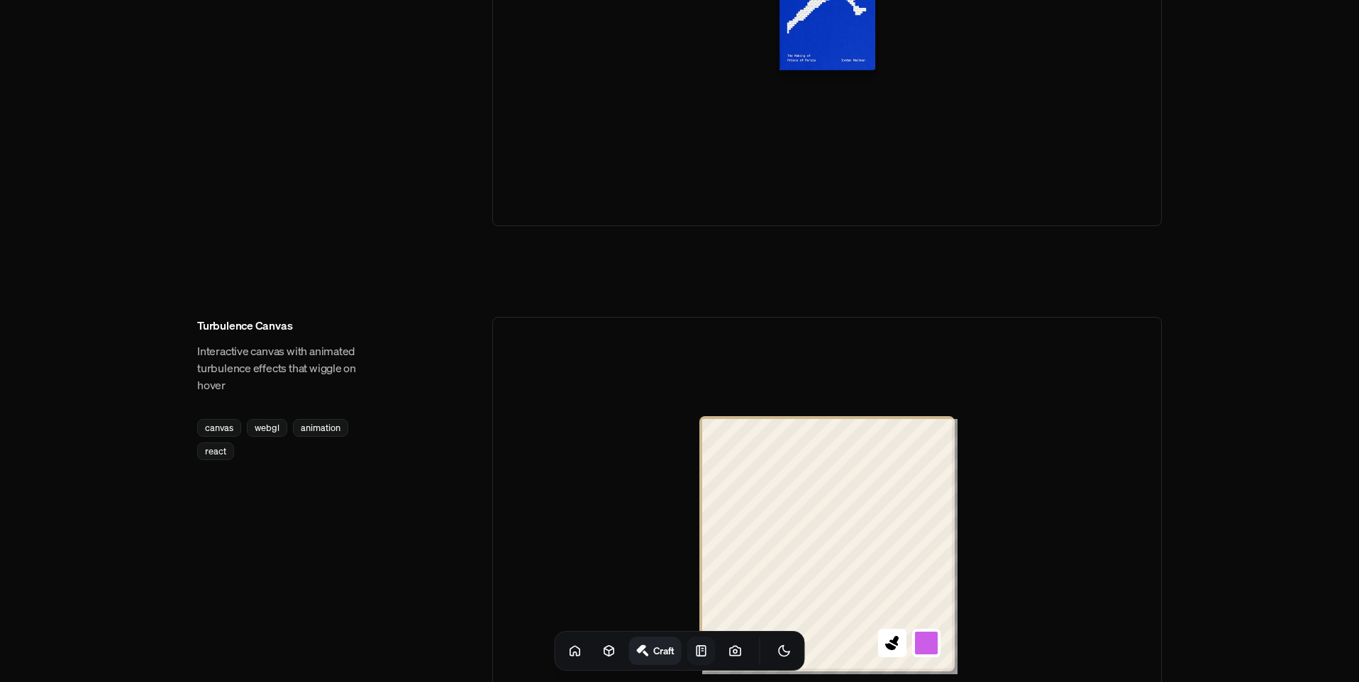
scroll to position [1623, 0]
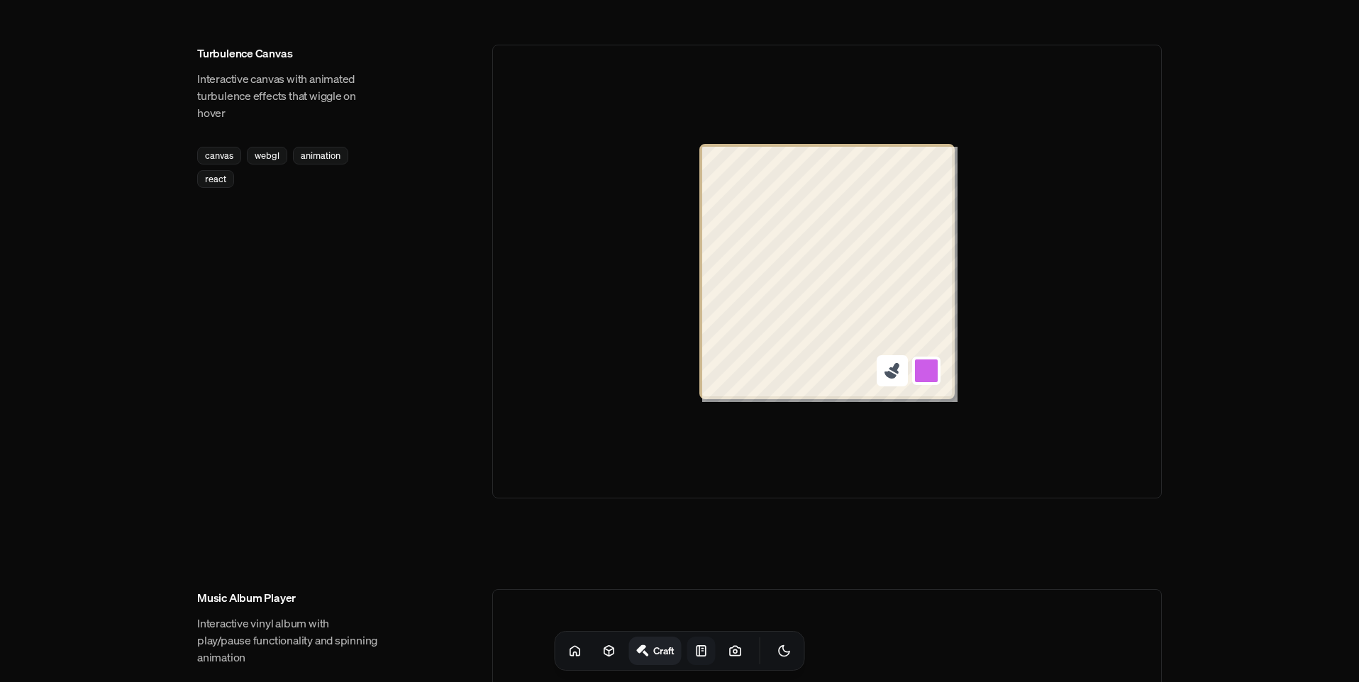
click at [897, 369] on icon at bounding box center [892, 371] width 18 height 18
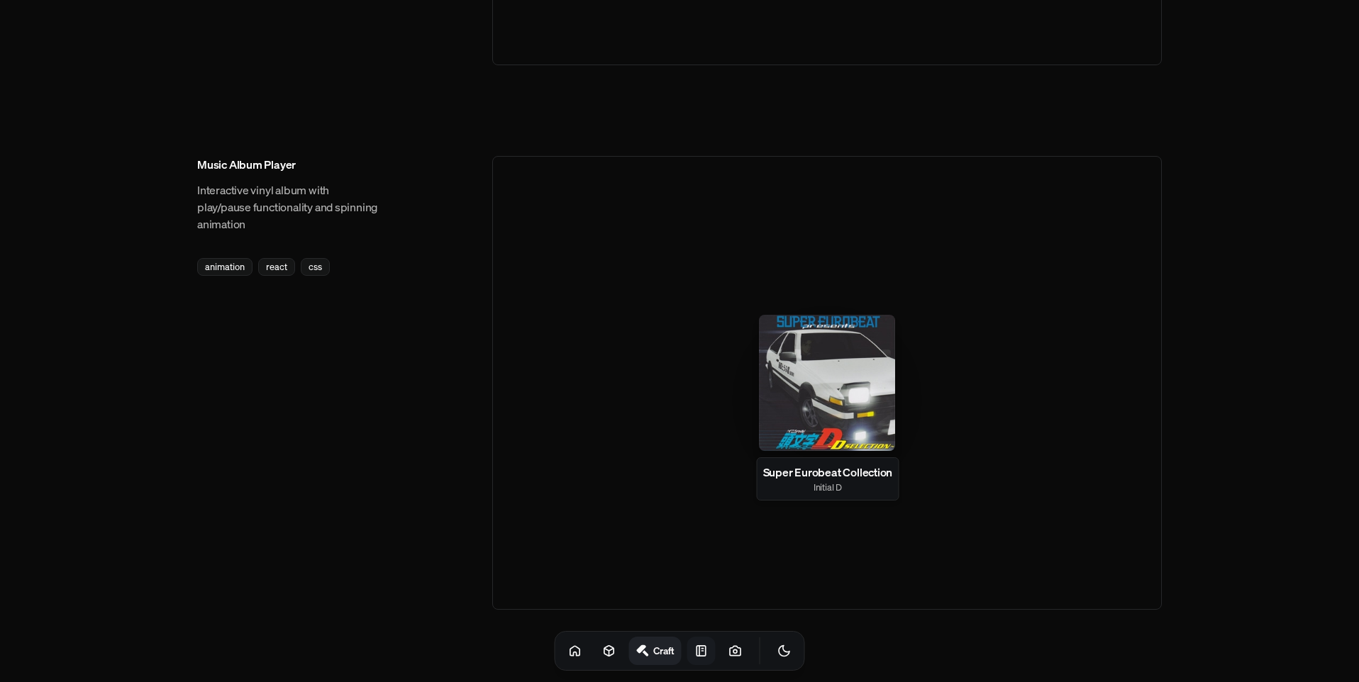
scroll to position [2057, 0]
click at [819, 439] on div at bounding box center [827, 382] width 136 height 136
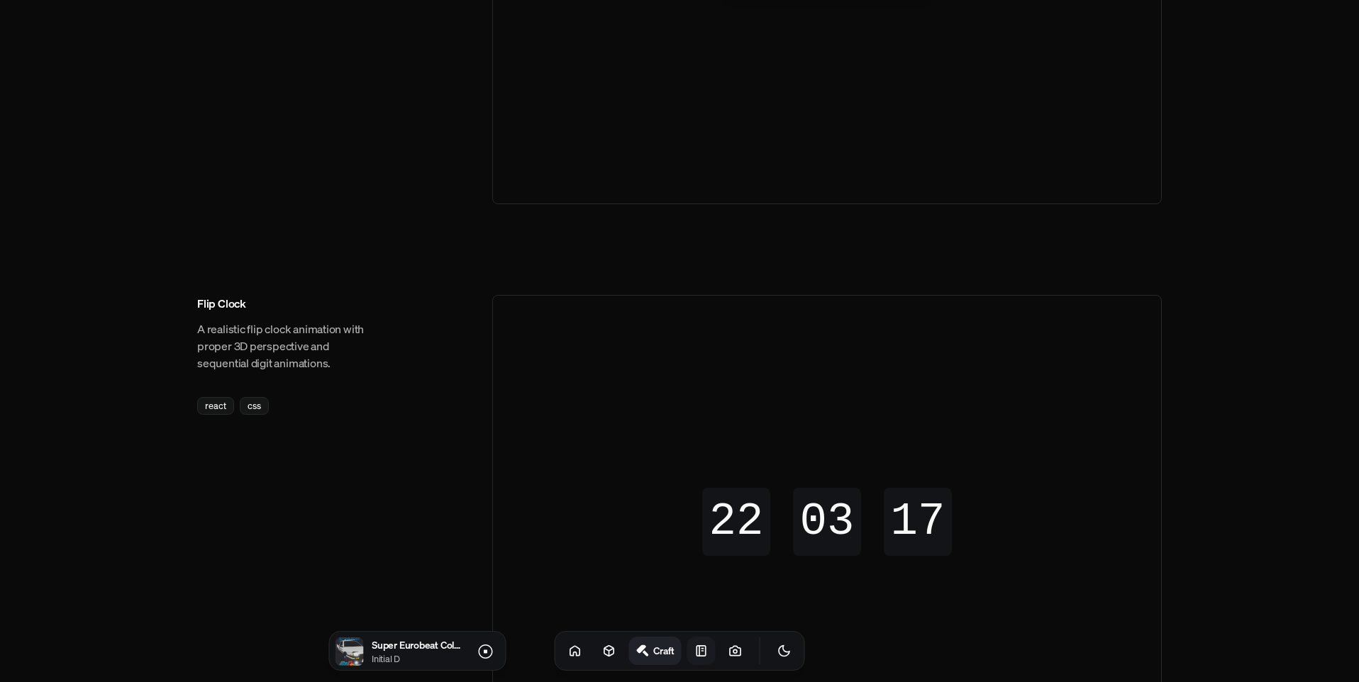
scroll to position [0, 0]
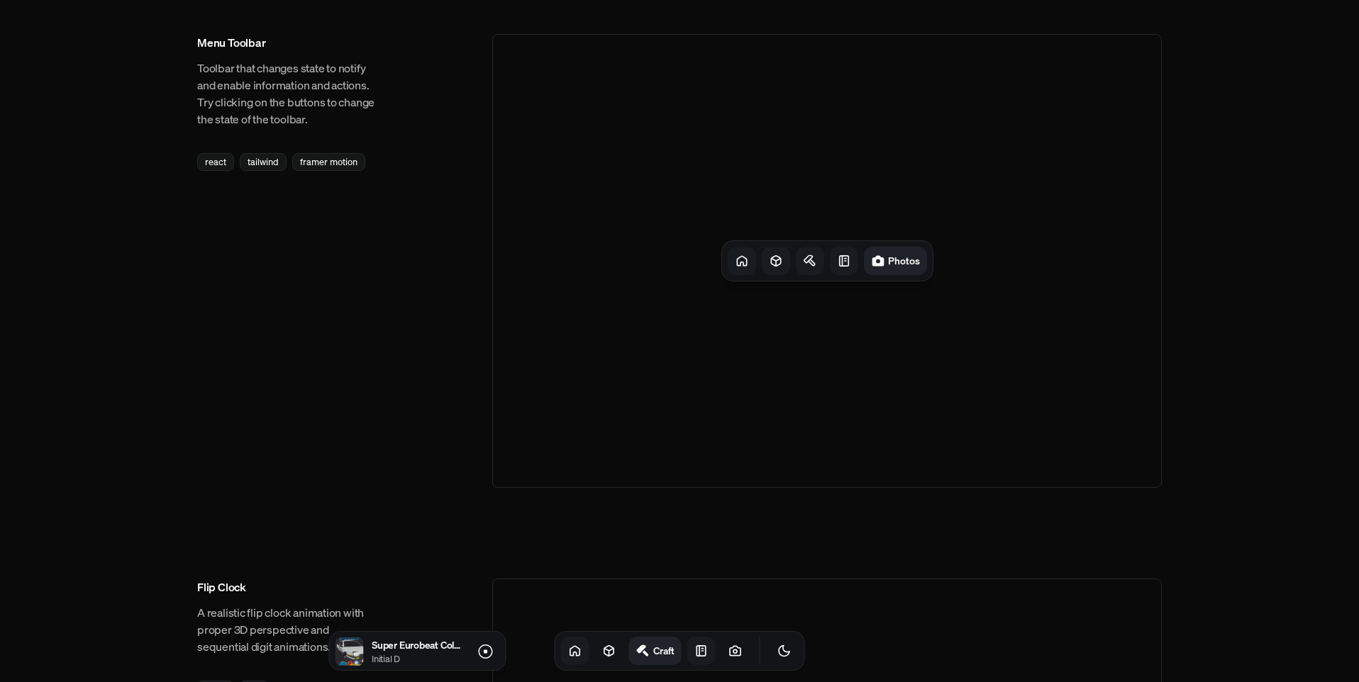
click at [568, 647] on icon at bounding box center [575, 651] width 14 height 14
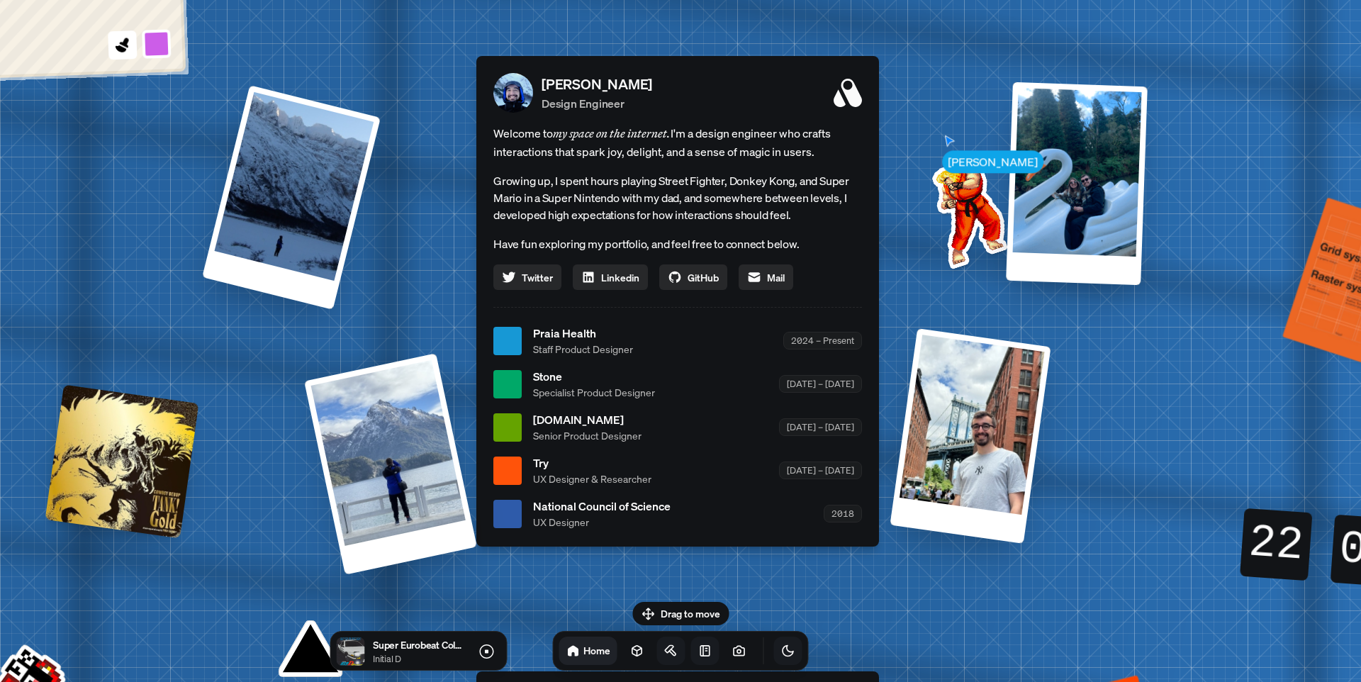
click at [783, 652] on icon "Toggle Theme" at bounding box center [788, 651] width 11 height 11
click at [781, 653] on icon "Toggle Theme" at bounding box center [788, 651] width 14 height 14
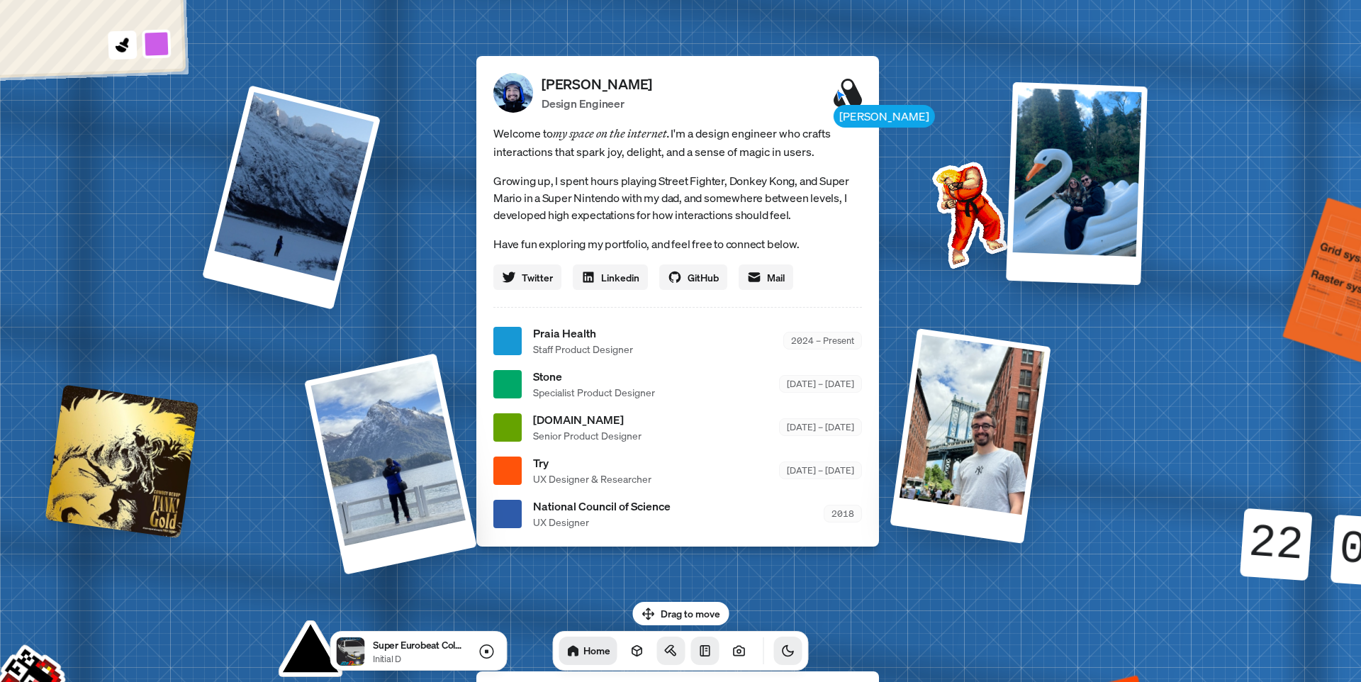
click at [781, 655] on icon "Toggle Theme" at bounding box center [788, 651] width 14 height 14
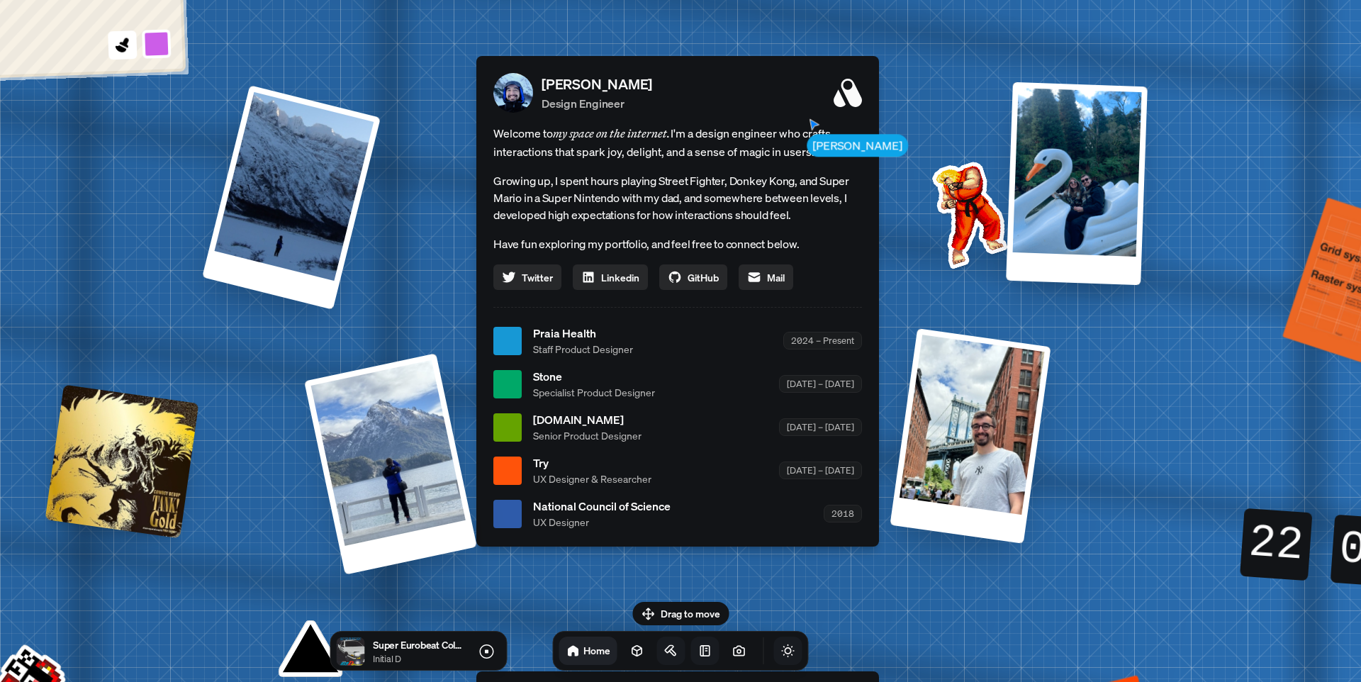
click at [781, 656] on icon "Toggle Theme" at bounding box center [788, 651] width 14 height 14
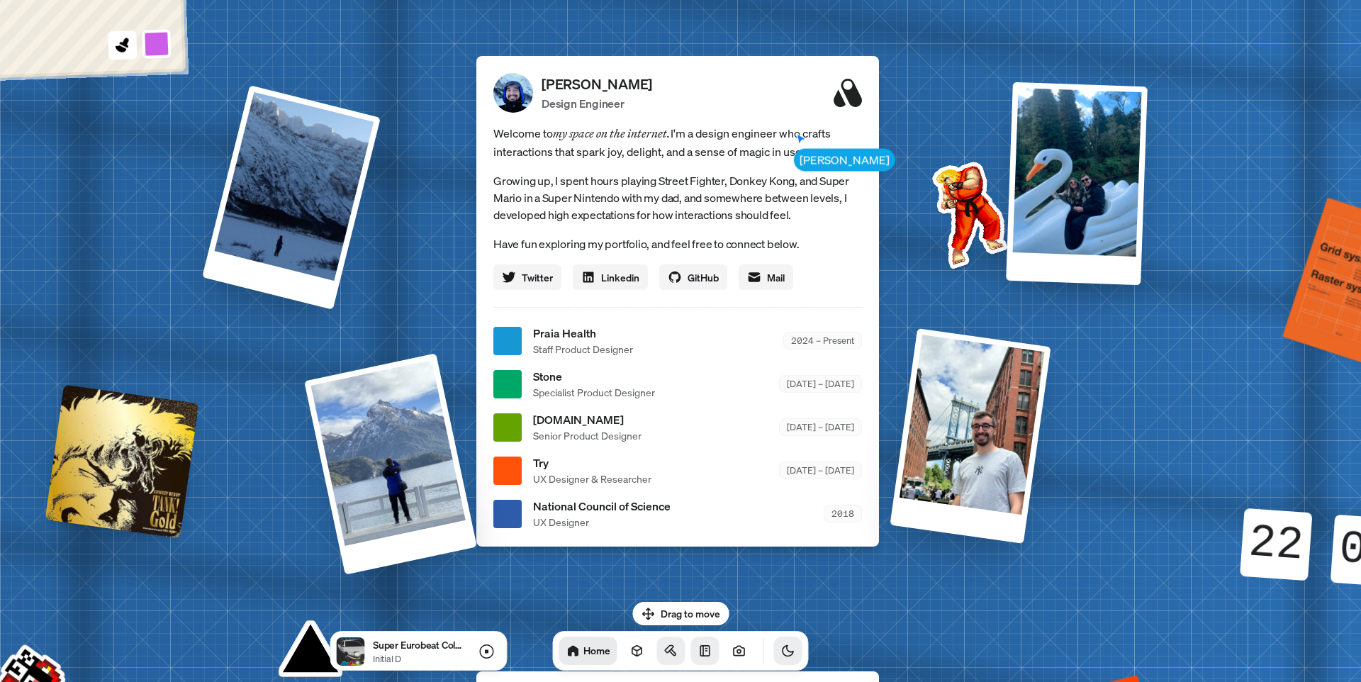
click at [783, 656] on icon "Toggle Theme" at bounding box center [788, 651] width 11 height 11
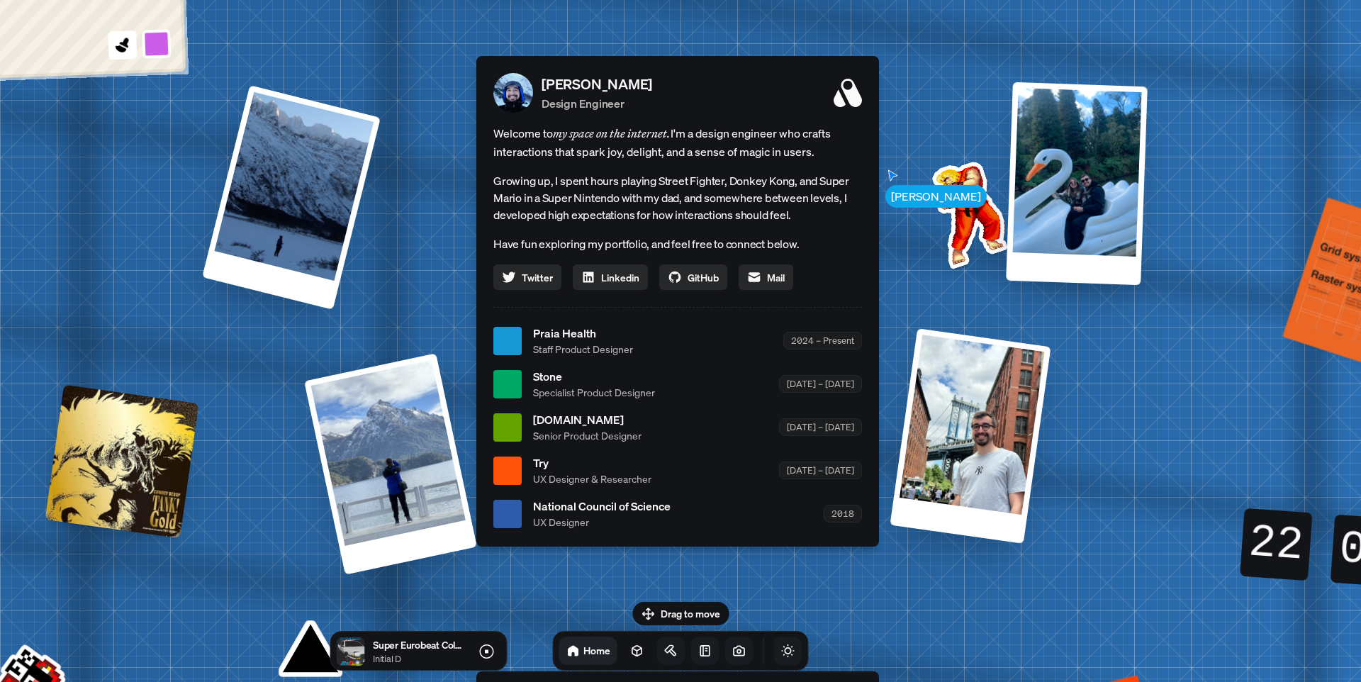
click at [733, 650] on icon at bounding box center [740, 651] width 14 height 14
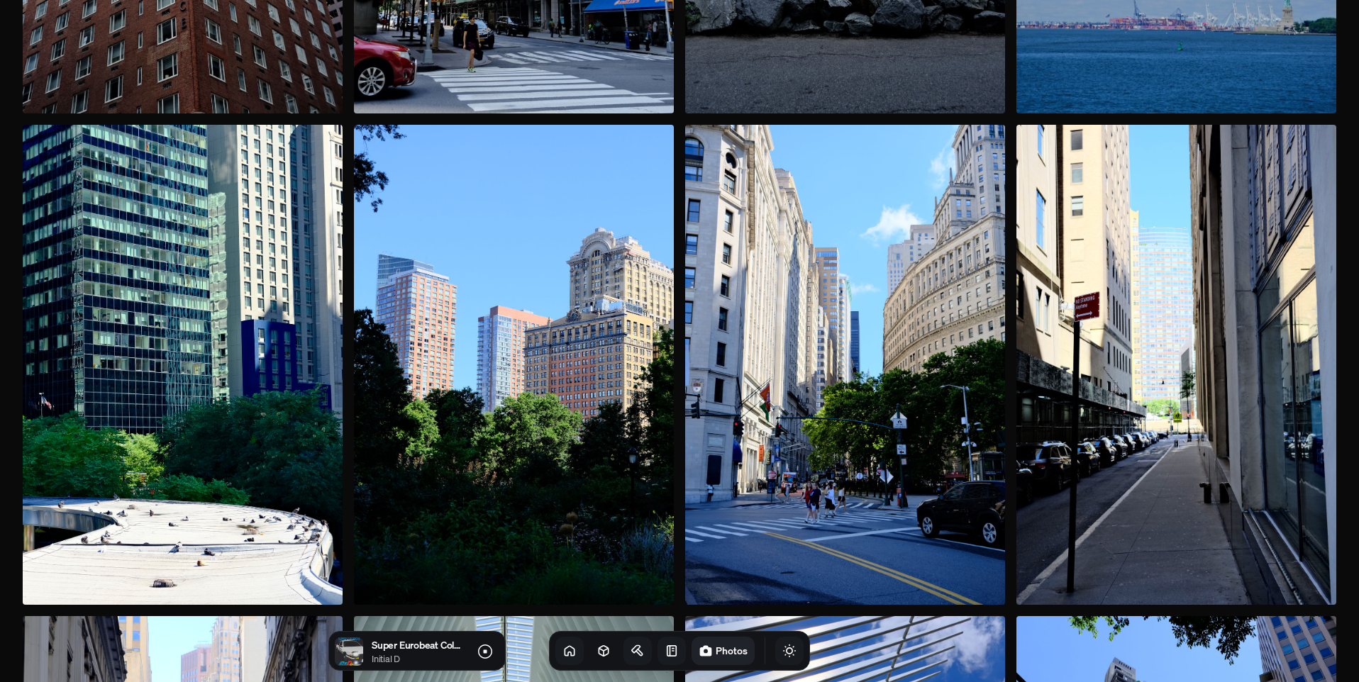
scroll to position [1362, 0]
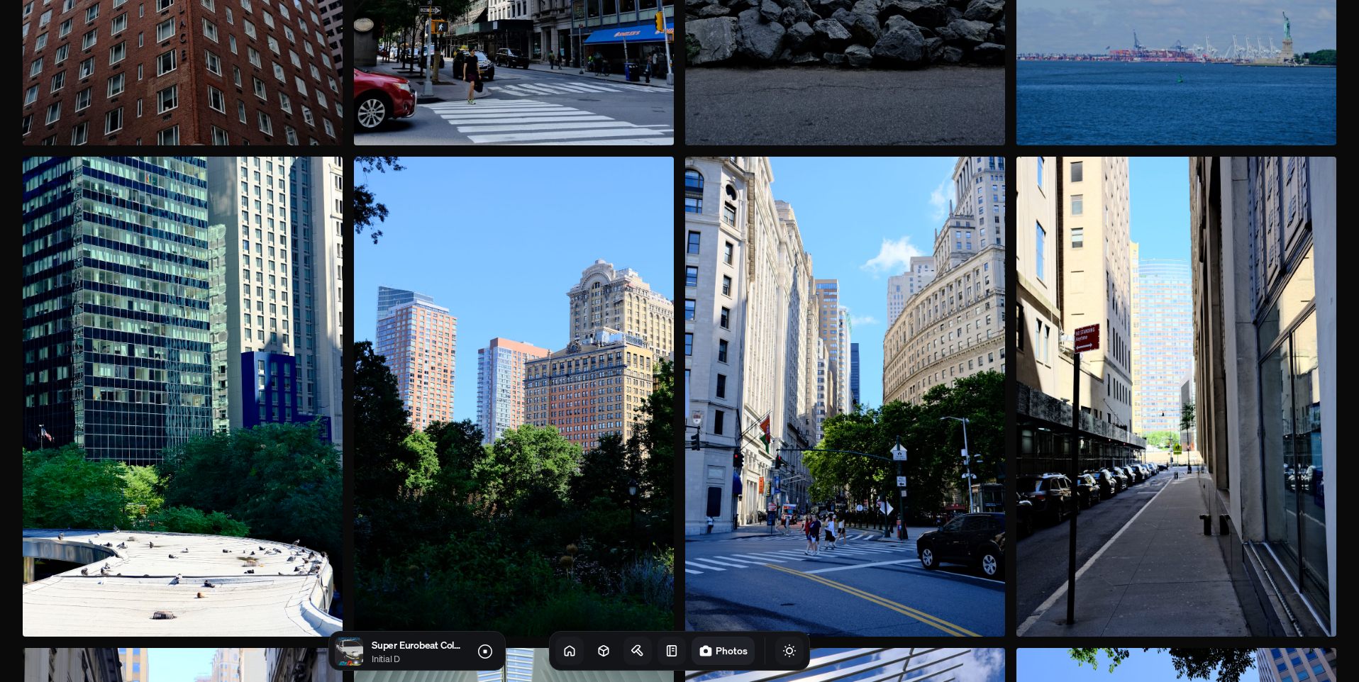
click at [664, 650] on icon at bounding box center [671, 651] width 14 height 14
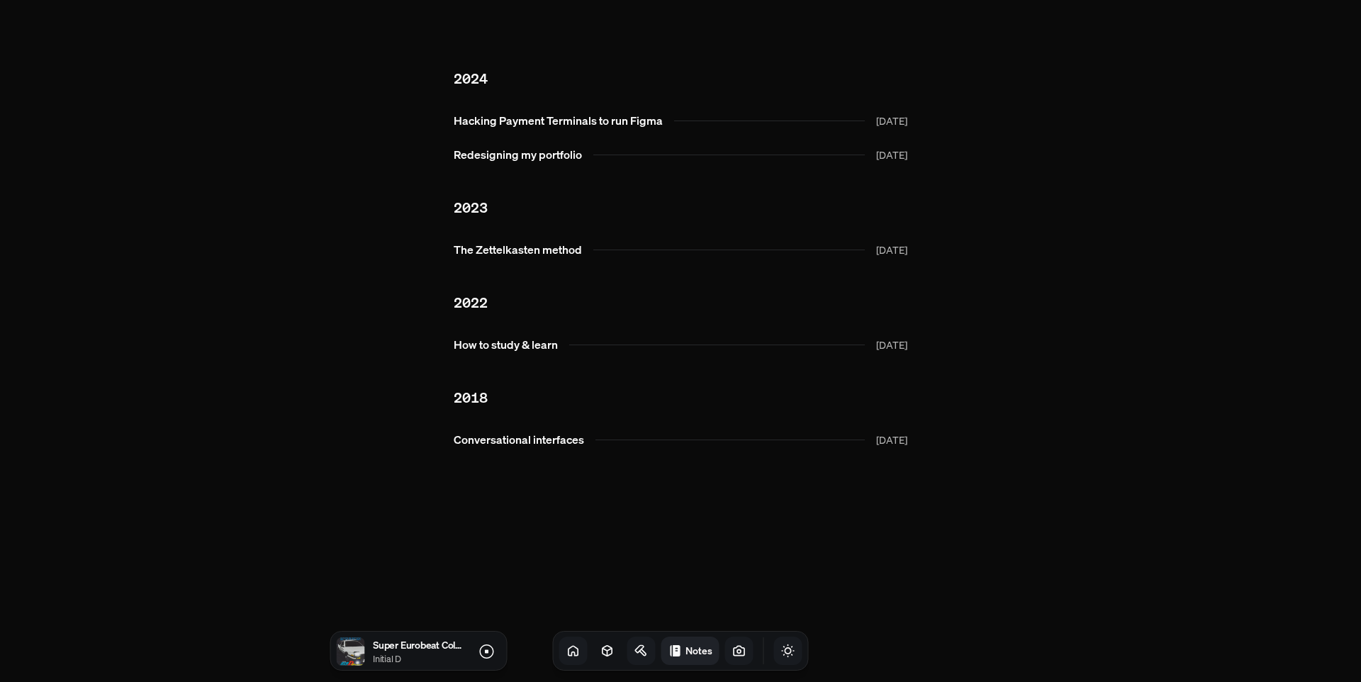
click at [567, 649] on icon at bounding box center [574, 651] width 14 height 14
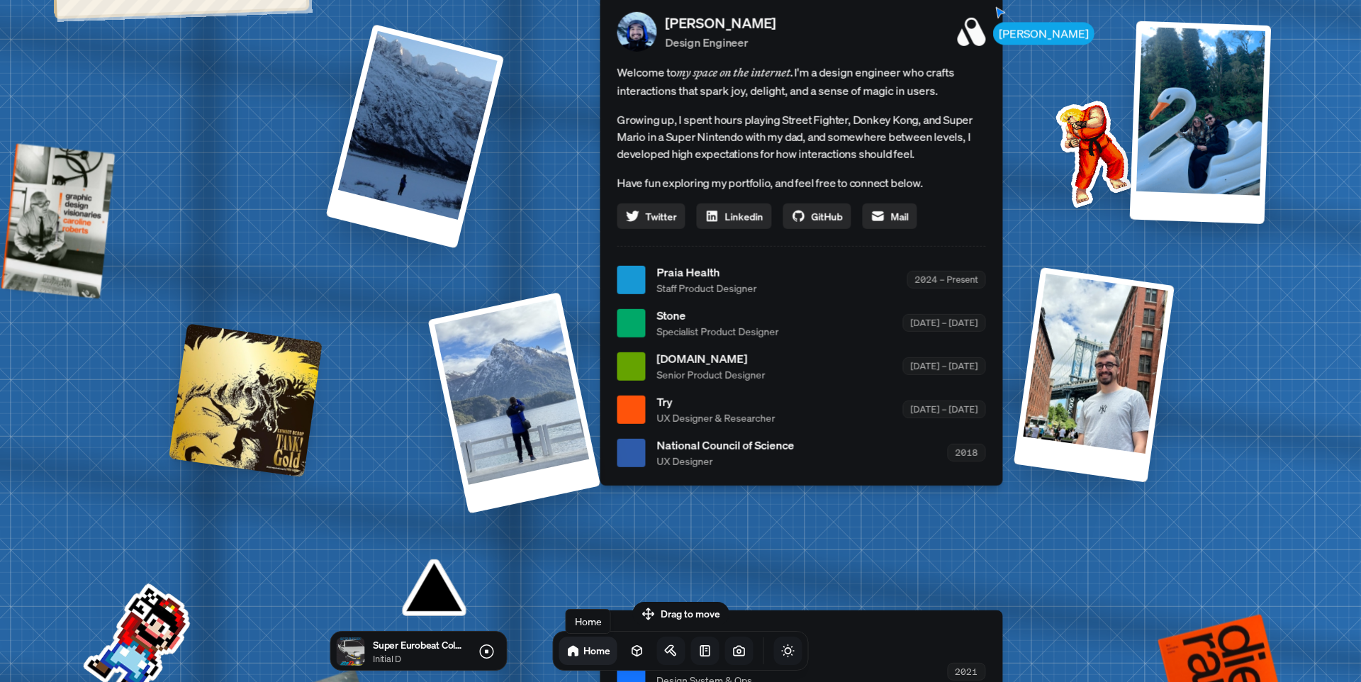
drag, startPoint x: 631, startPoint y: 586, endPoint x: 651, endPoint y: 564, distance: 29.6
click at [633, 582] on div "[PERSON_NAME] [PERSON_NAME] Design Engineer Welcome to my space on the internet…" at bounding box center [804, 280] width 2122 height 1858
